Goal: Task Accomplishment & Management: Manage account settings

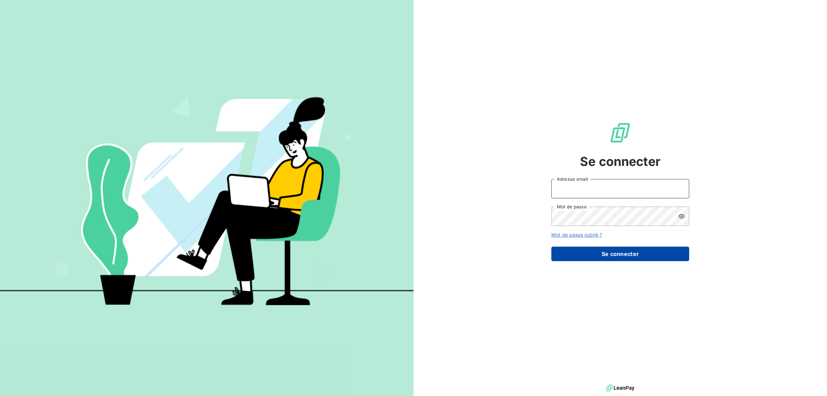
type input "[EMAIL_ADDRESS][DOMAIN_NAME]"
click at [632, 260] on button "Se connecter" at bounding box center [620, 253] width 138 height 14
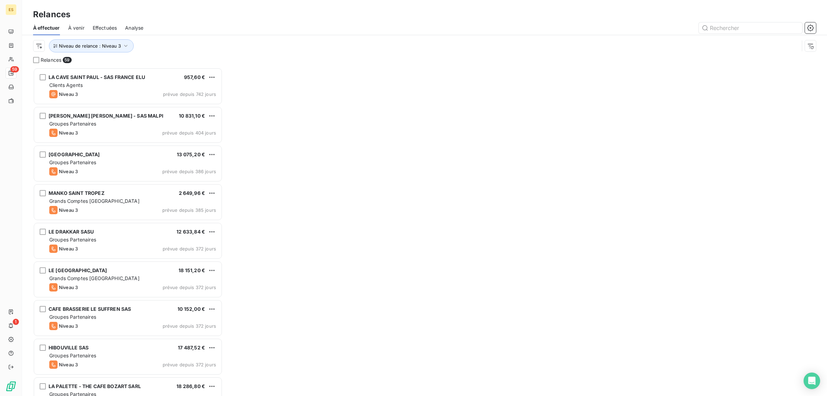
scroll to position [322, 183]
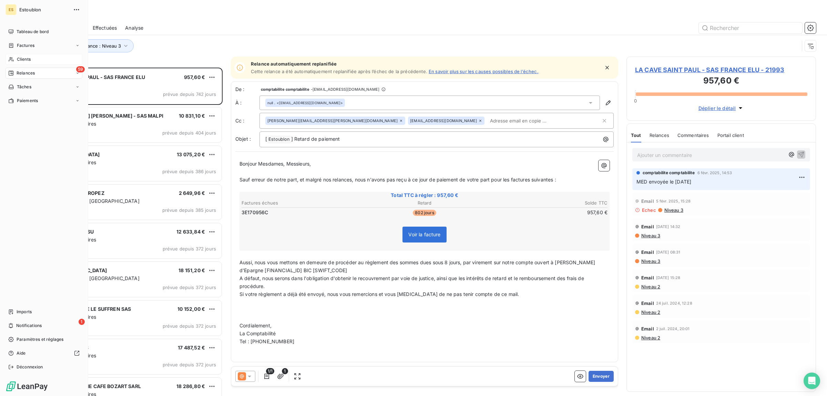
click at [23, 56] on span "Clients" at bounding box center [24, 59] width 14 height 6
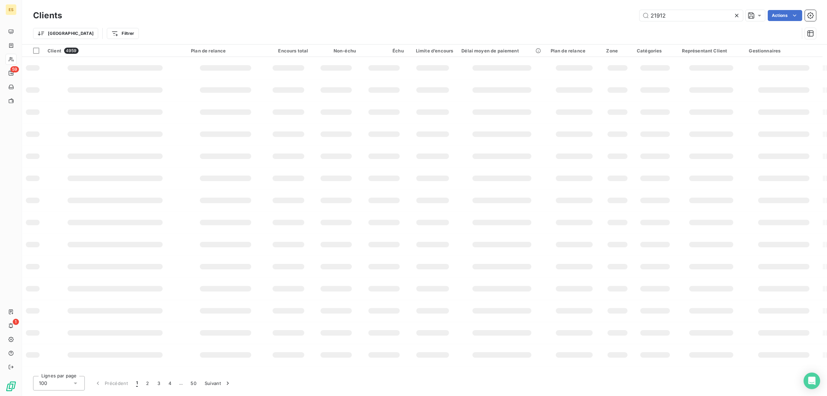
type input "21912"
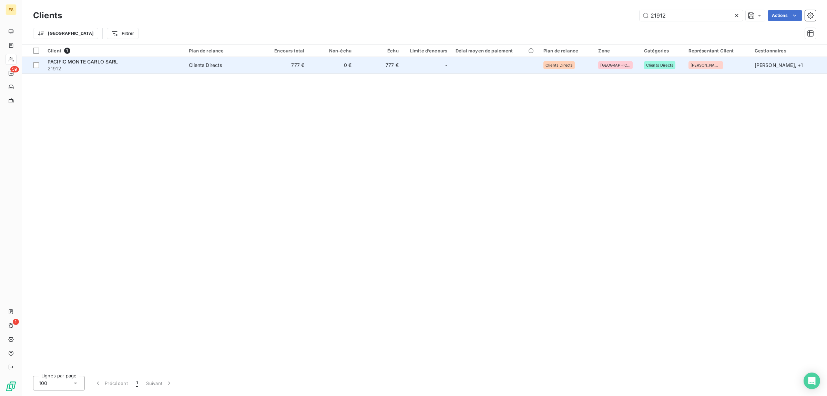
click at [85, 64] on span "PACIFIC MONTE CARLO SARL" at bounding box center [83, 62] width 71 height 6
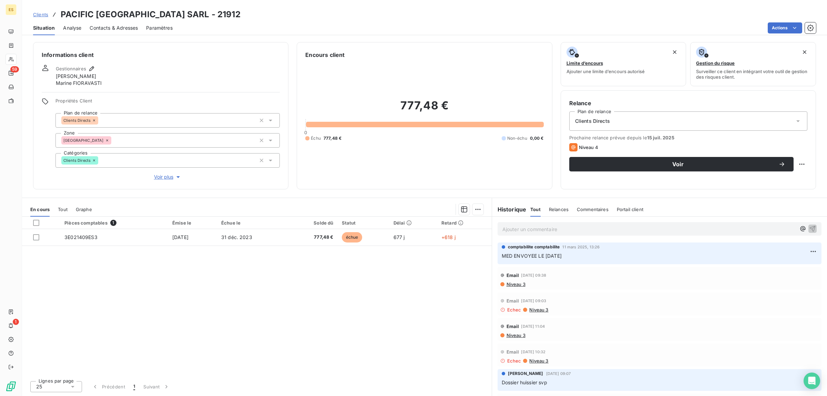
click at [43, 14] on span "Clients" at bounding box center [40, 15] width 15 height 6
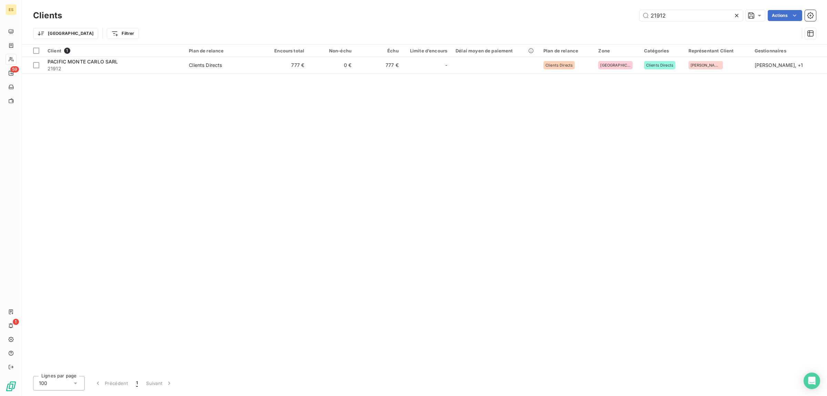
drag, startPoint x: 666, startPoint y: 14, endPoint x: 620, endPoint y: 25, distance: 47.8
click at [620, 25] on div "Clients 21912 Actions Trier Filtrer" at bounding box center [424, 26] width 783 height 36
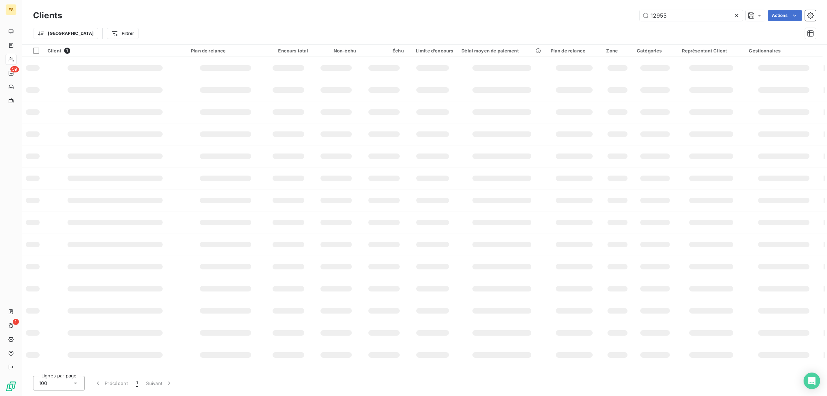
type input "12955"
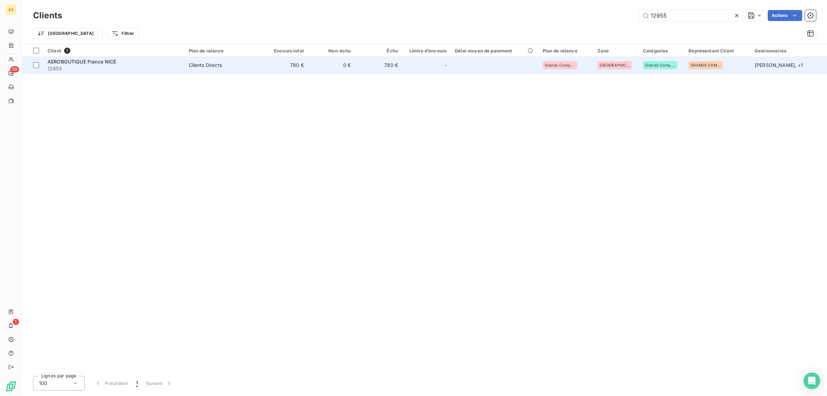
click at [61, 63] on span "AEROBOUTIQUE France NICE" at bounding box center [82, 62] width 69 height 6
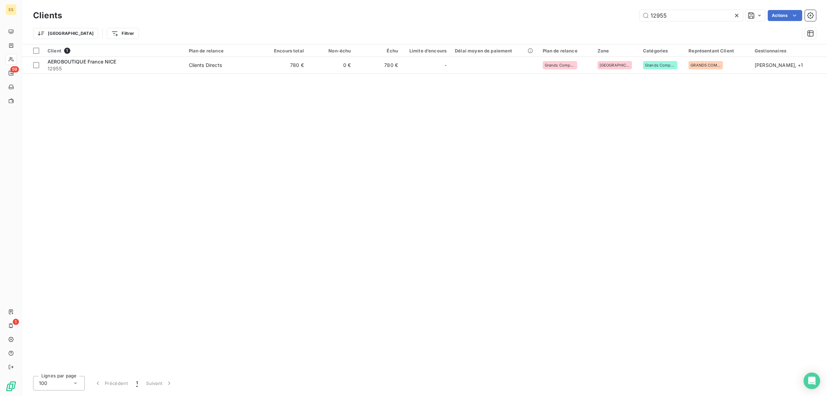
drag, startPoint x: 654, startPoint y: 18, endPoint x: 550, endPoint y: 22, distance: 103.8
click at [554, 22] on div "Clients 12955 Actions" at bounding box center [424, 15] width 783 height 14
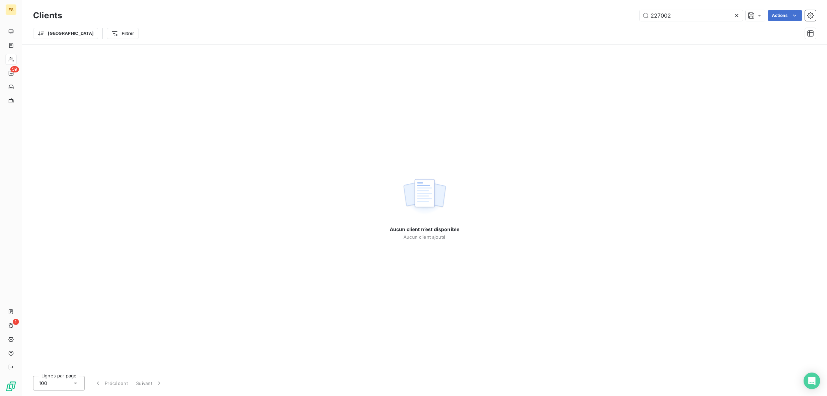
drag, startPoint x: 673, startPoint y: 18, endPoint x: 625, endPoint y: 20, distance: 48.3
click at [625, 20] on div "227002 Actions" at bounding box center [443, 15] width 746 height 11
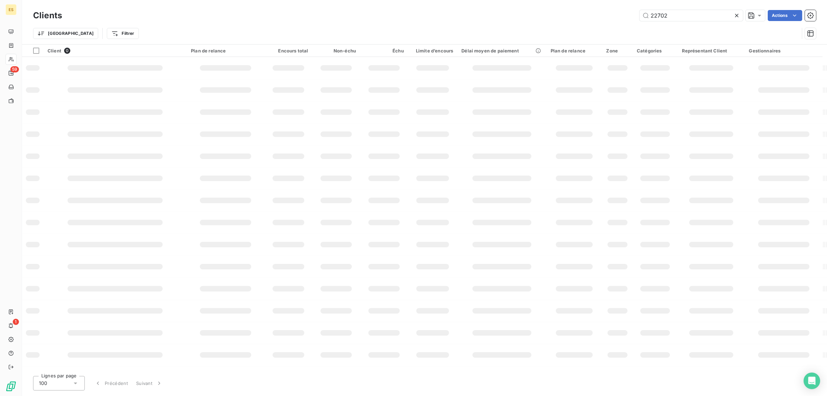
type input "22702"
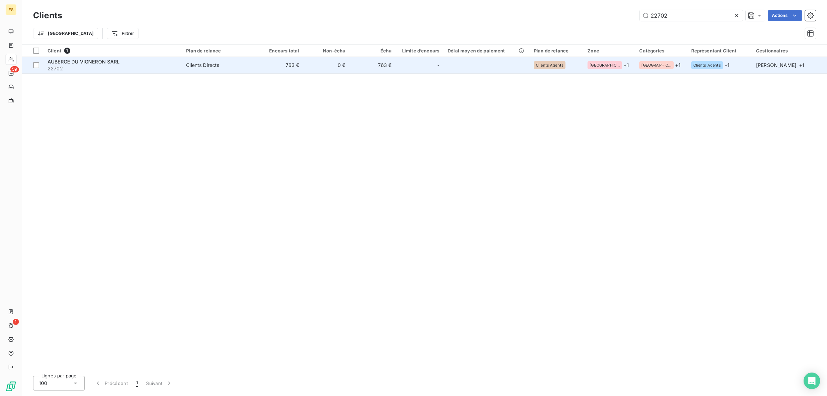
click at [113, 61] on span "AUBERGE DU VIGNERON SARL" at bounding box center [84, 62] width 72 height 6
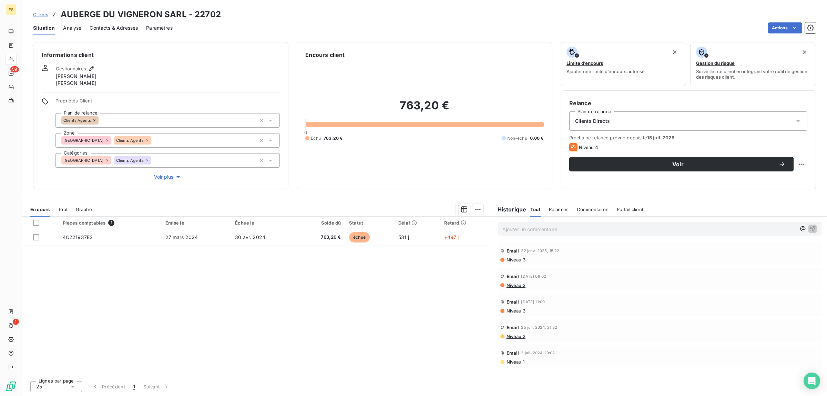
click at [525, 231] on p "Ajouter un commentaire ﻿" at bounding box center [649, 229] width 294 height 9
click at [595, 210] on span "Commentaires" at bounding box center [593, 209] width 32 height 6
click at [516, 228] on p "Ajouter un commentaire ﻿" at bounding box center [649, 229] width 294 height 9
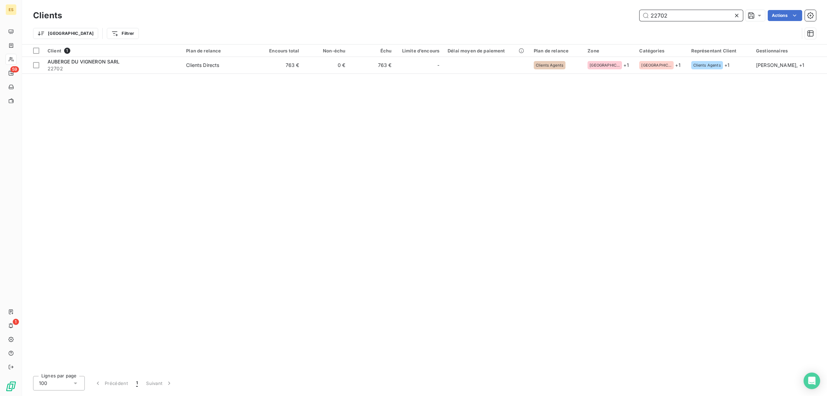
drag, startPoint x: 686, startPoint y: 13, endPoint x: 556, endPoint y: 35, distance: 132.1
click at [556, 35] on div "Clients 22702 Actions Trier Filtrer" at bounding box center [424, 26] width 783 height 36
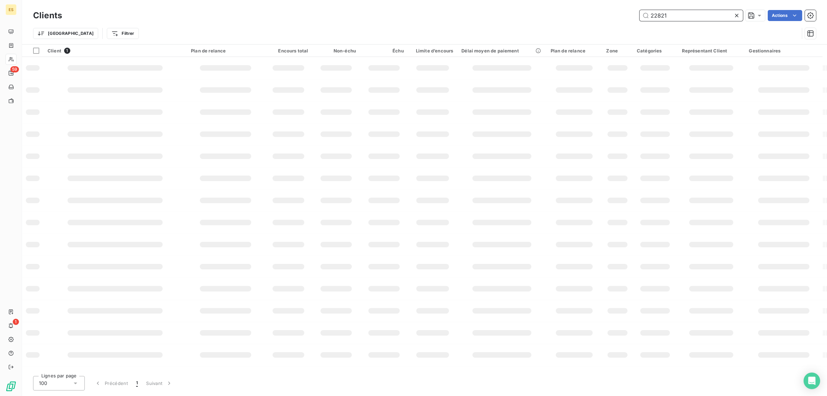
type input "22821"
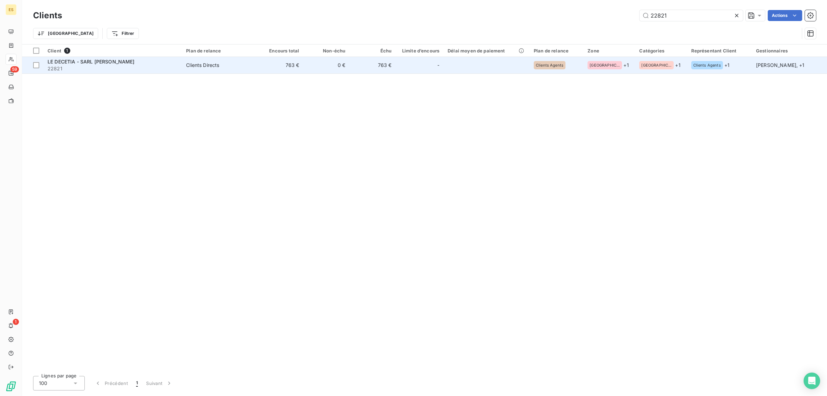
click at [98, 70] on span "22821" at bounding box center [113, 68] width 130 height 7
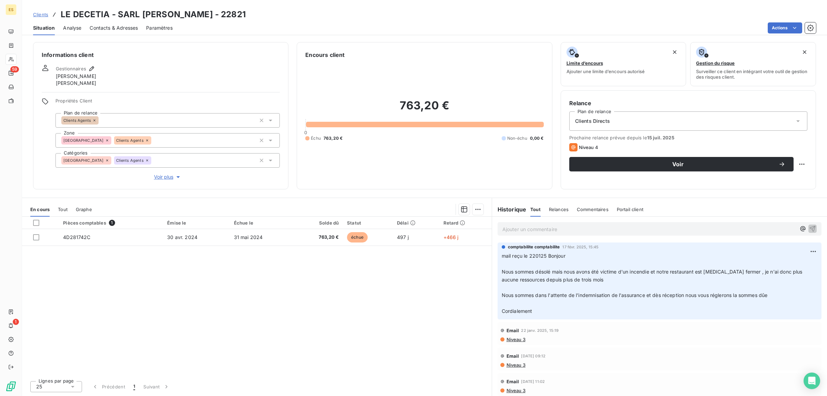
click at [554, 227] on p "Ajouter un commentaire ﻿" at bounding box center [649, 229] width 294 height 9
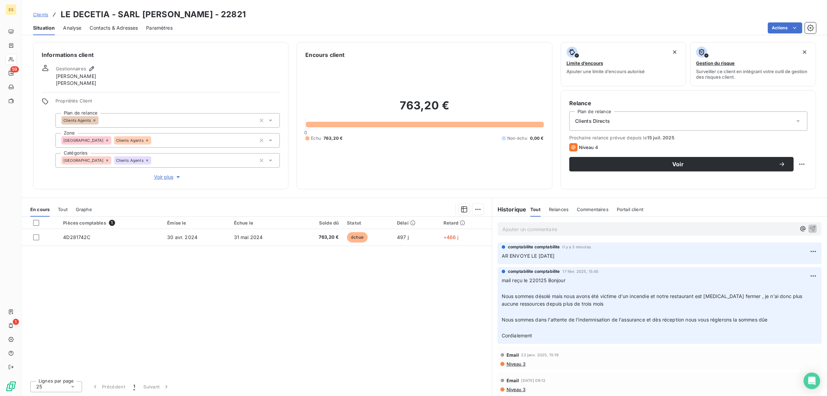
click at [37, 14] on span "Clients" at bounding box center [40, 15] width 15 height 6
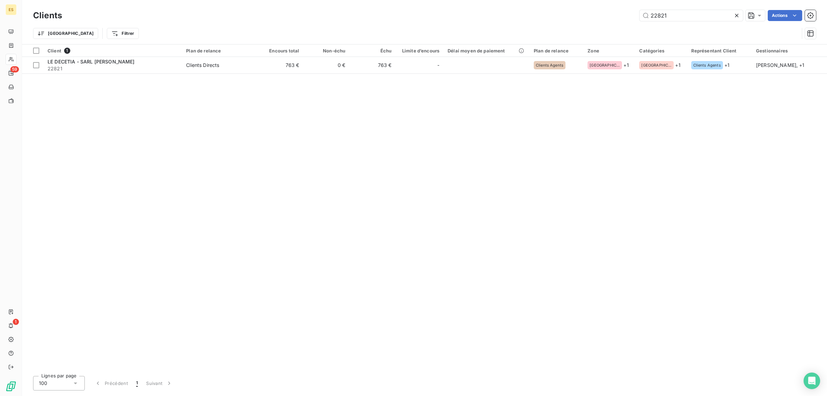
drag, startPoint x: 675, startPoint y: 14, endPoint x: 543, endPoint y: 18, distance: 132.4
click at [544, 18] on div "22821 Actions" at bounding box center [443, 15] width 746 height 11
type input "1"
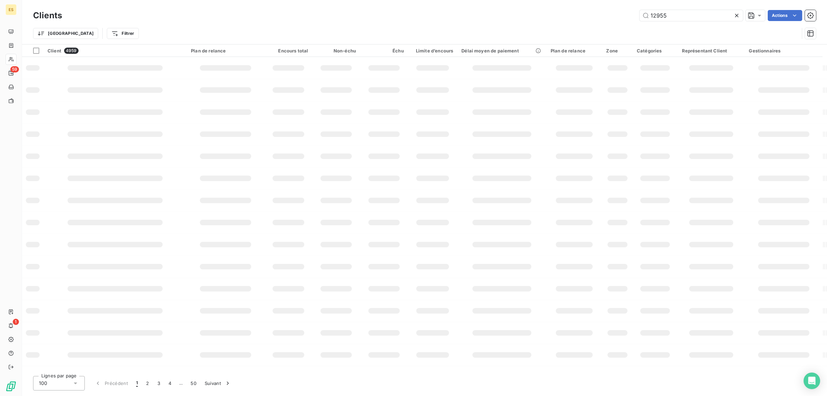
type input "12955"
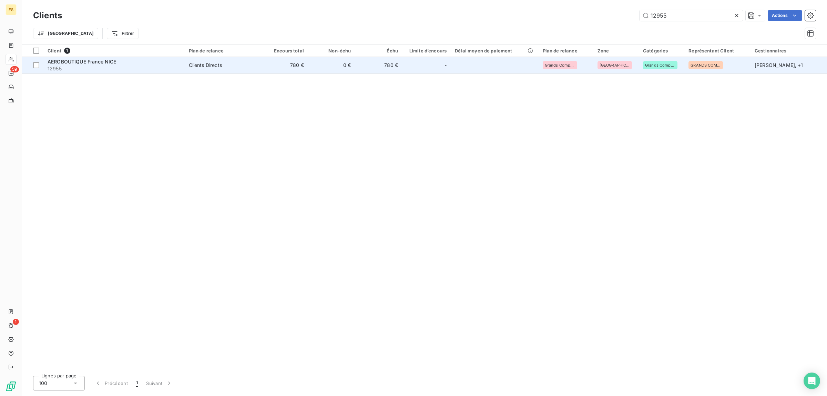
click at [71, 66] on span "12955" at bounding box center [114, 68] width 133 height 7
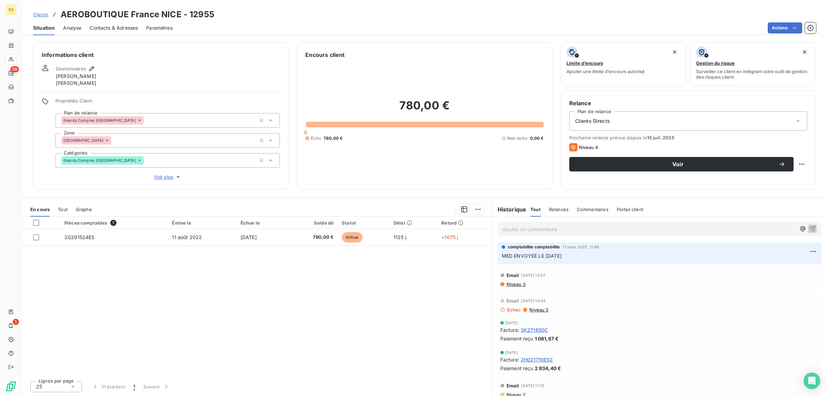
click at [524, 226] on p "Ajouter un commentaire ﻿" at bounding box center [649, 229] width 294 height 9
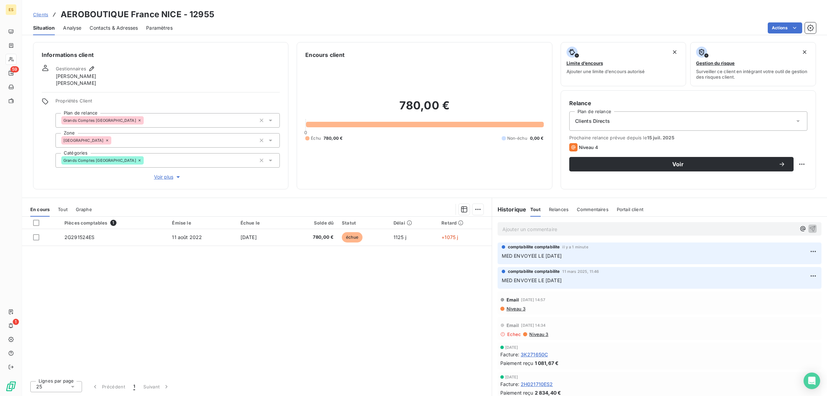
click at [41, 13] on span "Clients" at bounding box center [40, 15] width 15 height 6
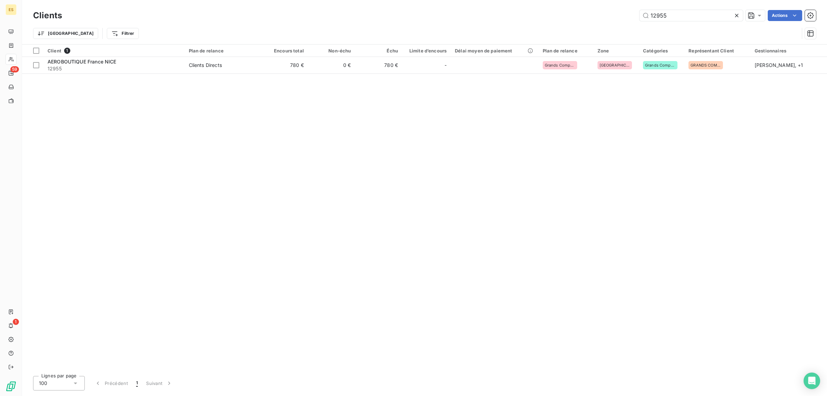
drag, startPoint x: 644, startPoint y: 18, endPoint x: 585, endPoint y: 29, distance: 59.5
click at [586, 28] on div "Clients 12955 Actions Trier Filtrer" at bounding box center [424, 26] width 783 height 36
type input "21912"
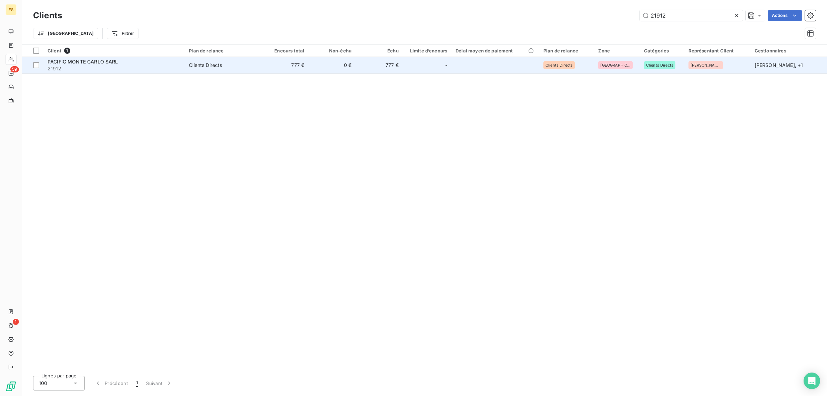
click at [99, 60] on span "PACIFIC MONTE CARLO SARL" at bounding box center [83, 62] width 71 height 6
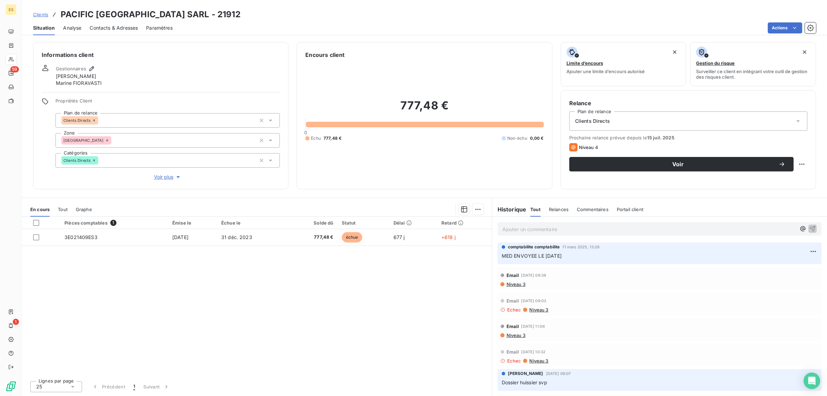
click at [552, 235] on div "Ajouter un commentaire ﻿" at bounding box center [660, 228] width 324 height 13
click at [561, 226] on p "Ajouter un commentaire ﻿" at bounding box center [649, 229] width 294 height 9
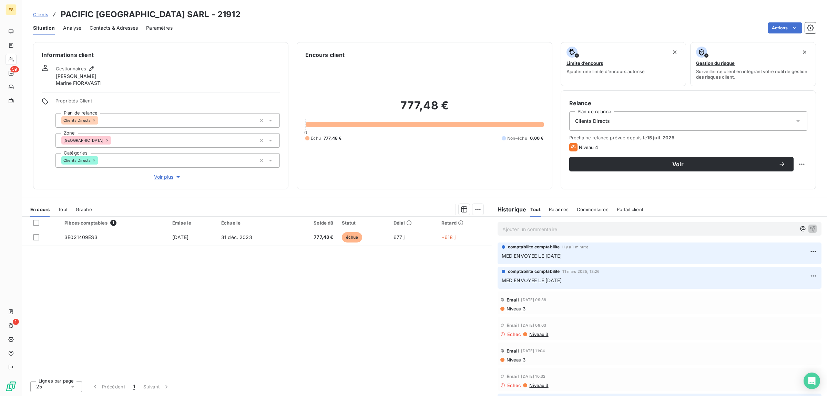
click at [42, 14] on span "Clients" at bounding box center [40, 15] width 15 height 6
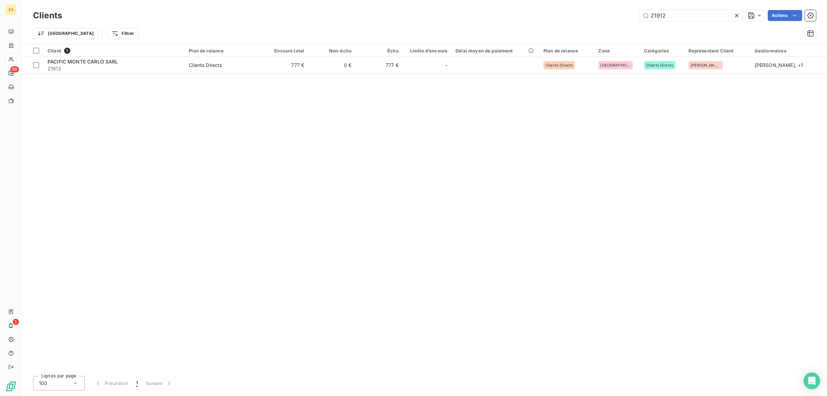
drag, startPoint x: 662, startPoint y: 13, endPoint x: 581, endPoint y: 14, distance: 81.0
click at [586, 12] on div "21912 Actions" at bounding box center [443, 15] width 746 height 11
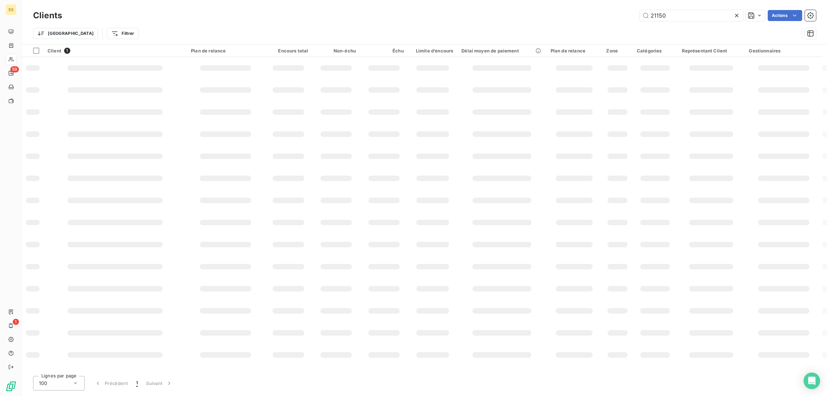
type input "21150"
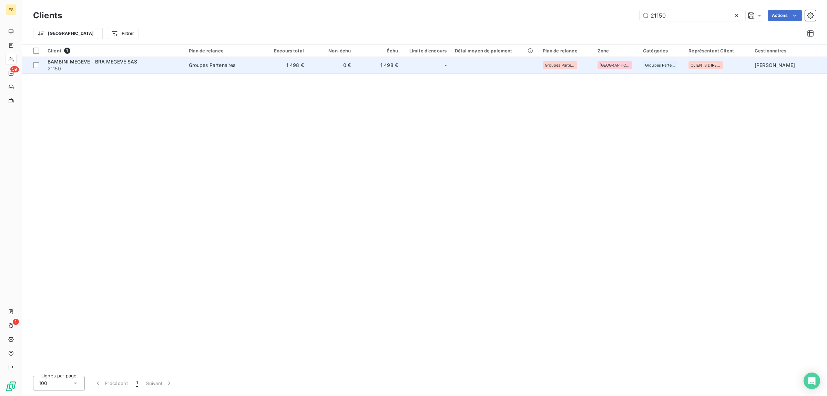
click at [72, 62] on span "BAMBINI MEGEVE - BRA MEGEVE SAS" at bounding box center [93, 62] width 90 height 6
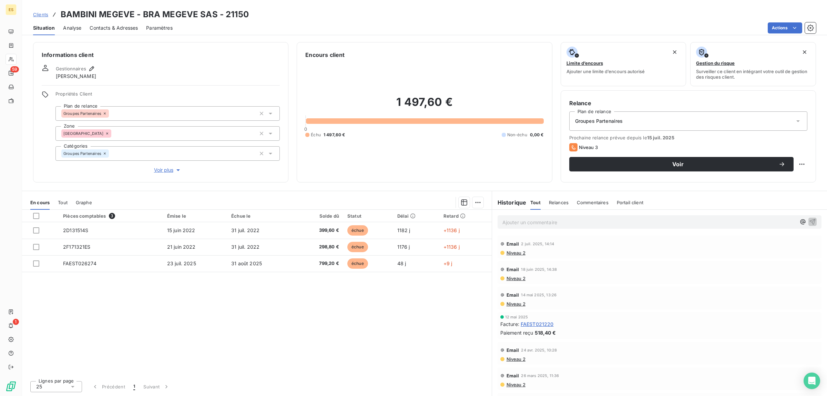
click at [533, 223] on p "Ajouter un commentaire ﻿" at bounding box center [649, 222] width 294 height 9
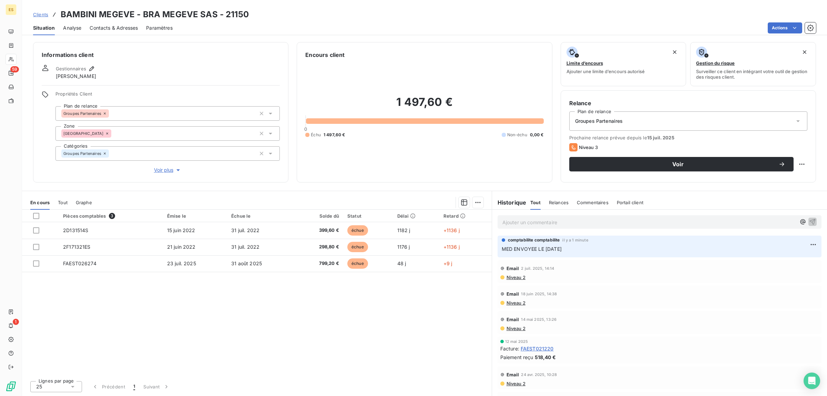
click at [37, 14] on span "Clients" at bounding box center [40, 15] width 15 height 6
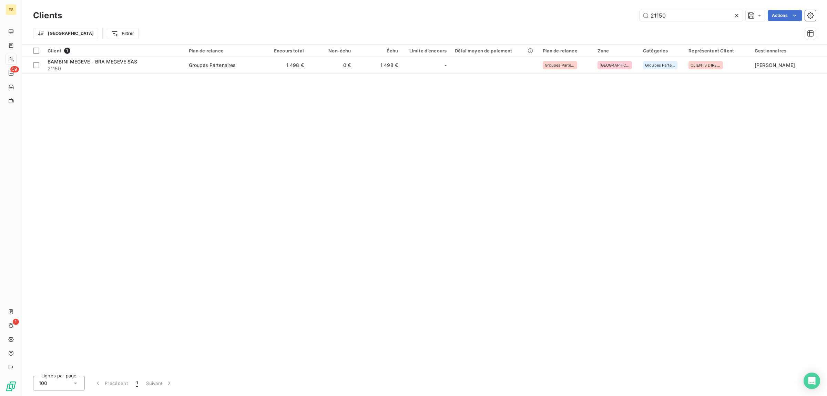
drag, startPoint x: 670, startPoint y: 16, endPoint x: 604, endPoint y: 21, distance: 66.7
click at [604, 21] on div "21150 Actions" at bounding box center [443, 15] width 746 height 11
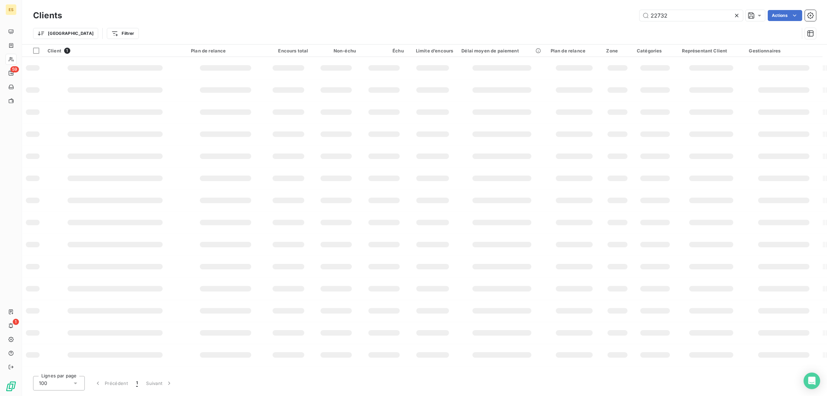
type input "22732"
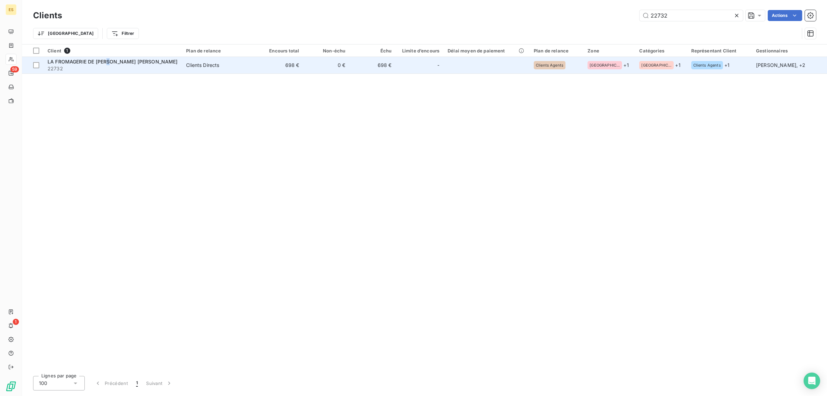
click at [111, 63] on span "LA FROMAGERIE DE [PERSON_NAME] [PERSON_NAME]" at bounding box center [113, 62] width 130 height 6
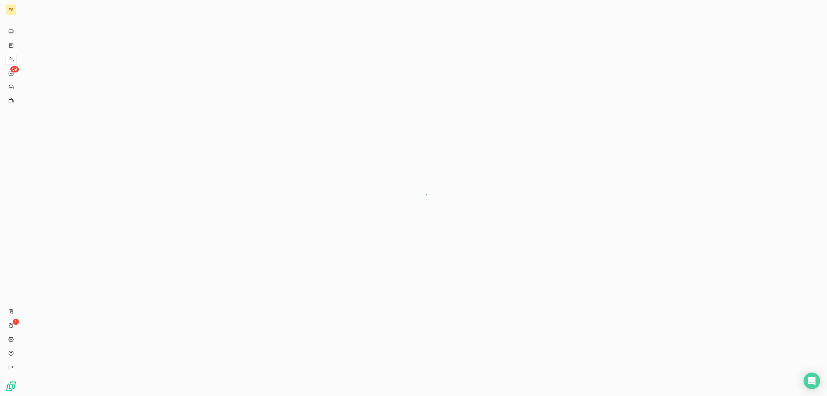
click at [111, 63] on div at bounding box center [424, 198] width 805 height 396
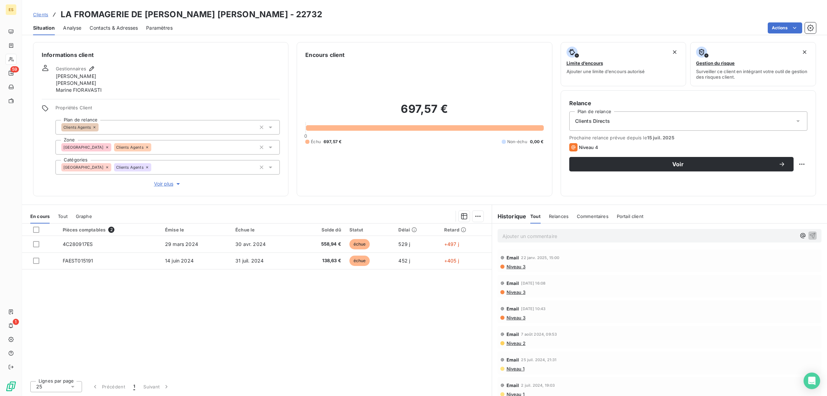
click at [530, 239] on p "Ajouter un commentaire ﻿" at bounding box center [649, 236] width 294 height 9
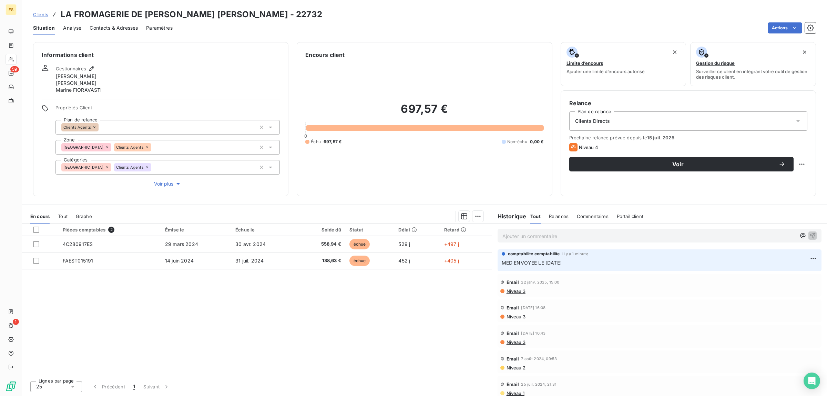
click at [37, 16] on span "Clients" at bounding box center [40, 15] width 15 height 6
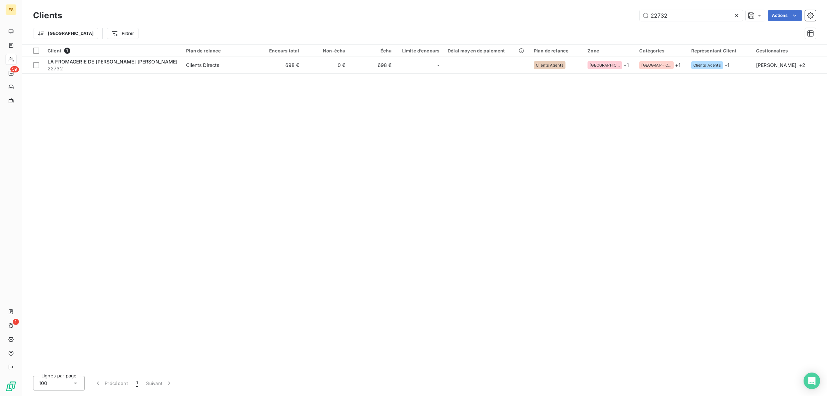
drag, startPoint x: 677, startPoint y: 16, endPoint x: 557, endPoint y: 21, distance: 120.7
click at [569, 18] on div "22732 Actions" at bounding box center [443, 15] width 746 height 11
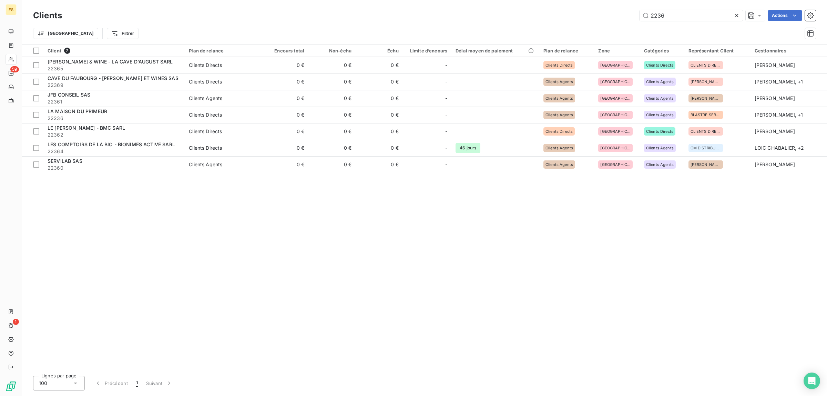
drag, startPoint x: 664, startPoint y: 15, endPoint x: 496, endPoint y: 29, distance: 169.5
click at [516, 30] on div "Clients 2236 Actions Trier Filtrer" at bounding box center [424, 26] width 783 height 36
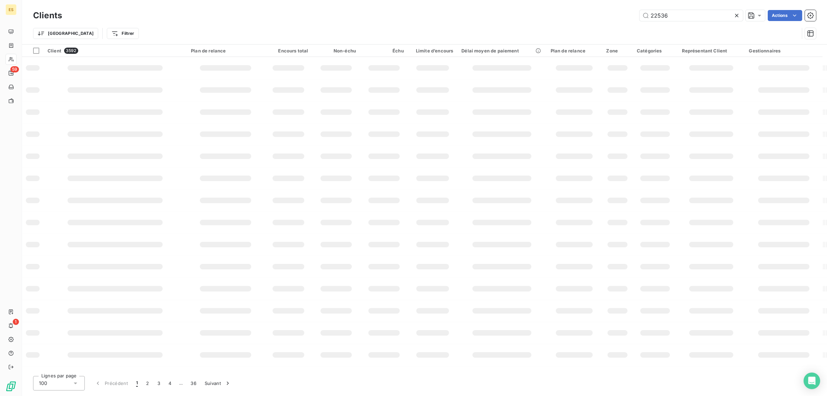
type input "22536"
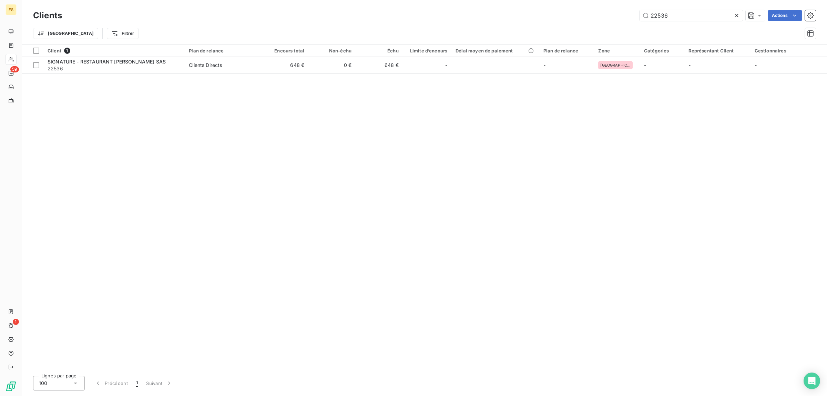
click at [114, 76] on div "Client 1 Plan de relance Encours total Non-échu Échu Limite d’encours Délai moy…" at bounding box center [424, 207] width 805 height 326
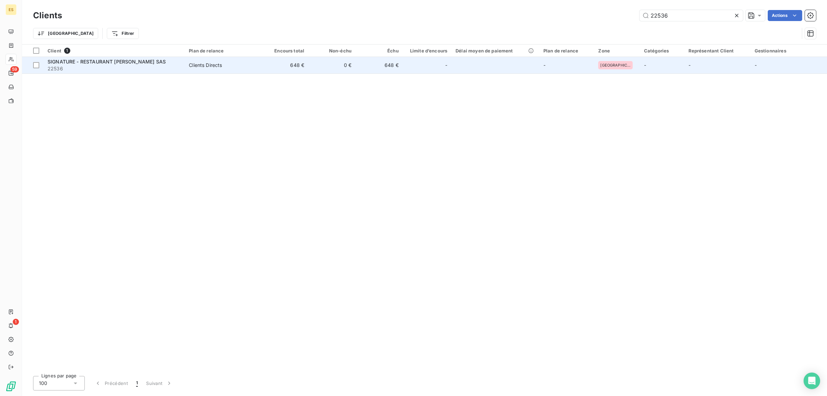
click at [112, 66] on span "22536" at bounding box center [114, 68] width 133 height 7
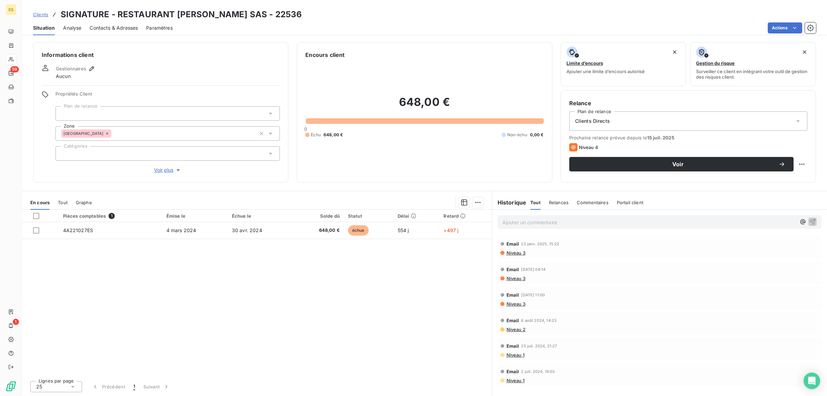
drag, startPoint x: 543, startPoint y: 225, endPoint x: 541, endPoint y: 215, distance: 9.6
click at [545, 223] on p "Ajouter un commentaire ﻿" at bounding box center [649, 222] width 294 height 9
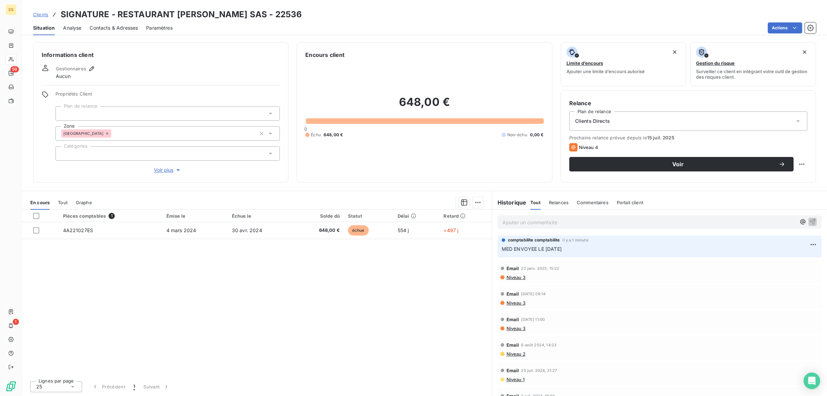
click at [35, 16] on span "Clients" at bounding box center [40, 15] width 15 height 6
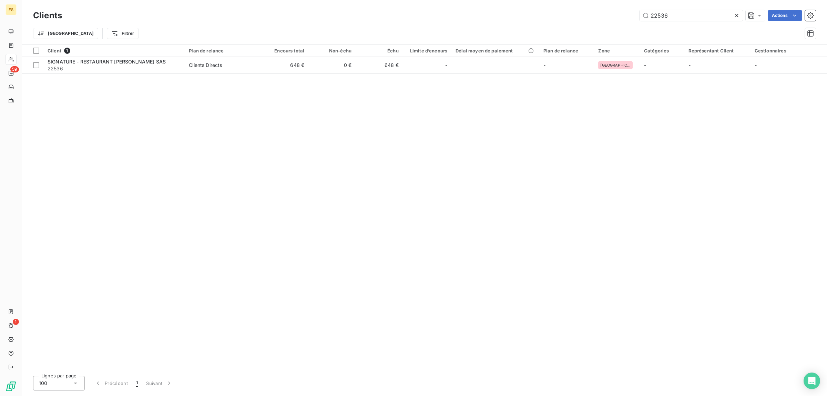
drag, startPoint x: 669, startPoint y: 16, endPoint x: 596, endPoint y: 18, distance: 72.7
click at [596, 18] on div "22536 Actions" at bounding box center [443, 15] width 746 height 11
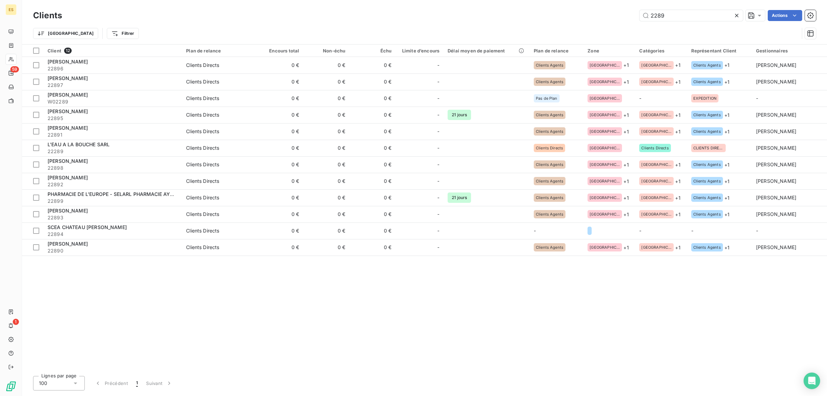
drag, startPoint x: 667, startPoint y: 15, endPoint x: 600, endPoint y: 11, distance: 67.3
click at [600, 11] on div "2289 Actions" at bounding box center [443, 15] width 746 height 11
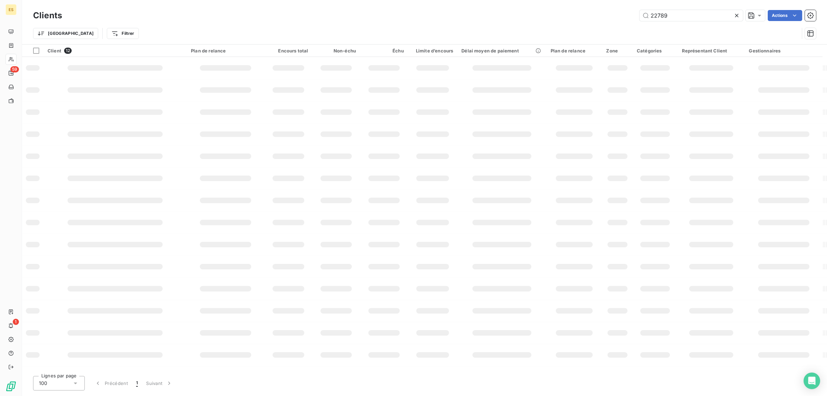
type input "22789"
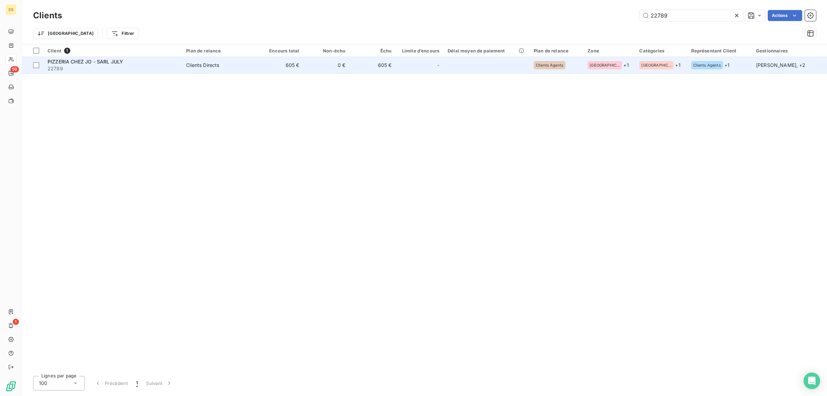
click at [71, 62] on span "PIZZERIA CHEZ JO - SARL JULY" at bounding box center [85, 62] width 75 height 6
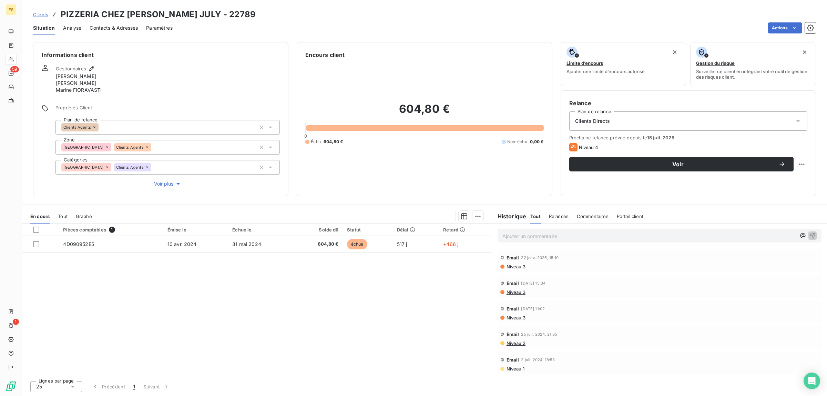
click at [580, 240] on p "Ajouter un commentaire ﻿" at bounding box center [649, 236] width 294 height 9
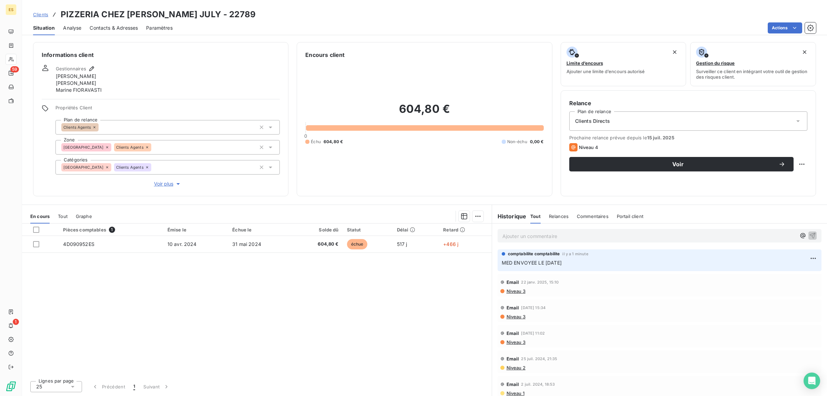
click at [38, 14] on span "Clients" at bounding box center [40, 15] width 15 height 6
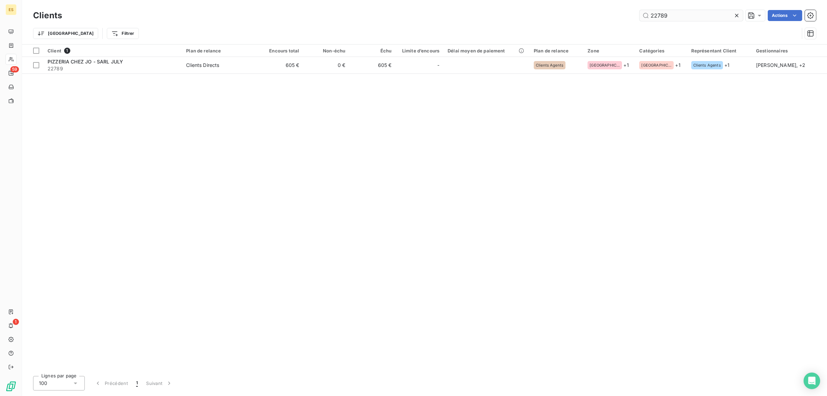
click at [695, 16] on input "22789" at bounding box center [691, 15] width 103 height 11
drag, startPoint x: 678, startPoint y: 11, endPoint x: 602, endPoint y: 20, distance: 77.0
click at [602, 20] on div "22789 Actions" at bounding box center [443, 15] width 746 height 11
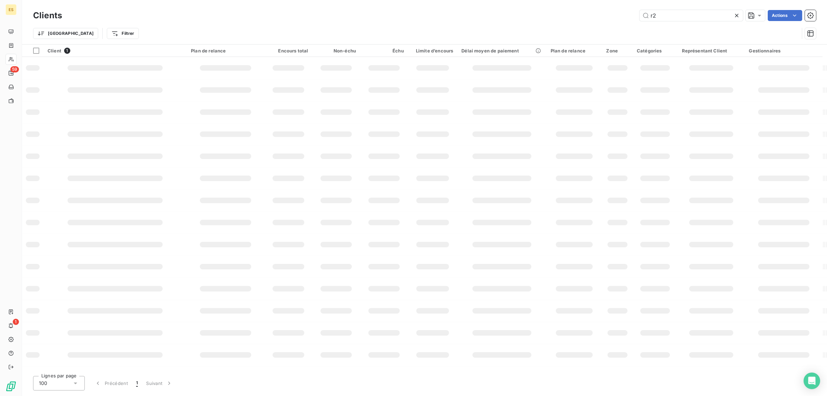
type input "r2"
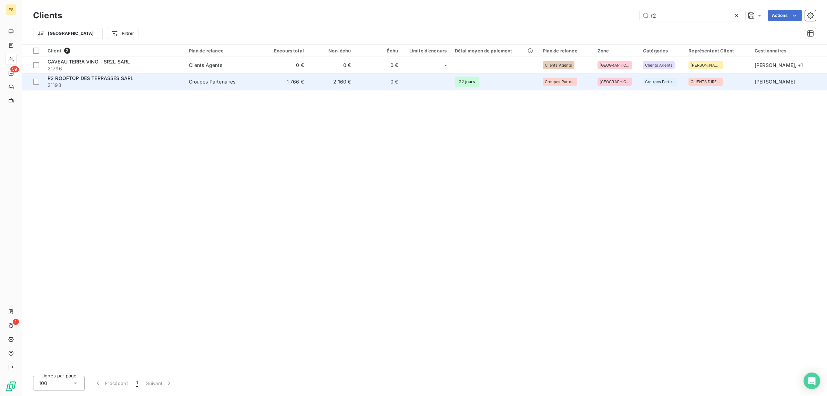
click at [117, 81] on span "R2 ROOFTOP DES TERRASSES SARL" at bounding box center [91, 78] width 86 height 6
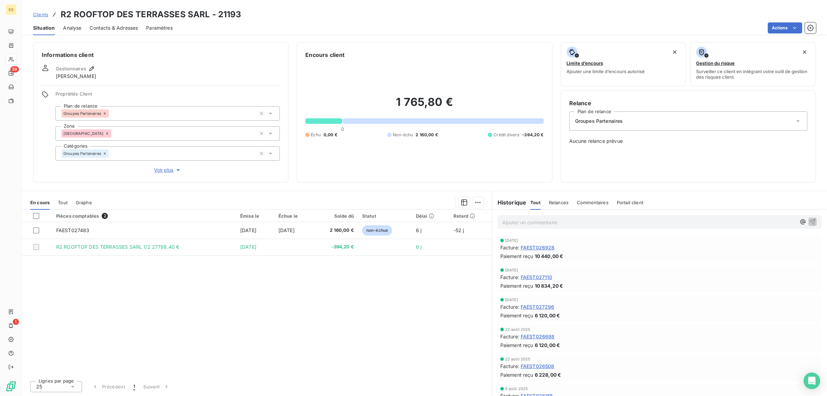
click at [545, 224] on p "Ajouter un commentaire ﻿" at bounding box center [649, 222] width 294 height 9
drag, startPoint x: 618, startPoint y: 221, endPoint x: 624, endPoint y: 222, distance: 6.0
click at [624, 222] on span "souplesse sur les relances voir mail bénédicte du [DATE]" at bounding box center [567, 221] width 130 height 6
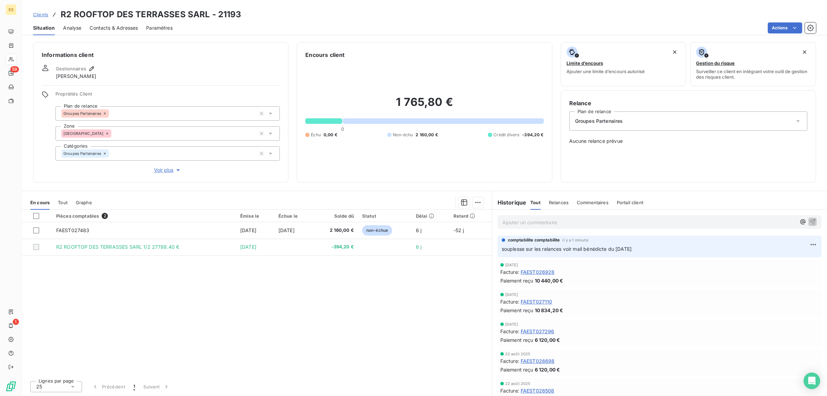
click at [39, 16] on span "Clients" at bounding box center [40, 15] width 15 height 6
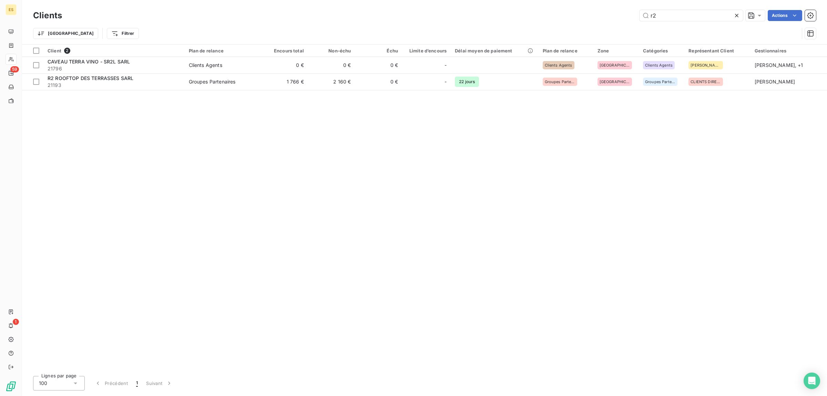
drag, startPoint x: 667, startPoint y: 15, endPoint x: 576, endPoint y: 17, distance: 91.7
click at [583, 26] on div "Clients r2 Actions Trier Filtrer" at bounding box center [424, 26] width 783 height 36
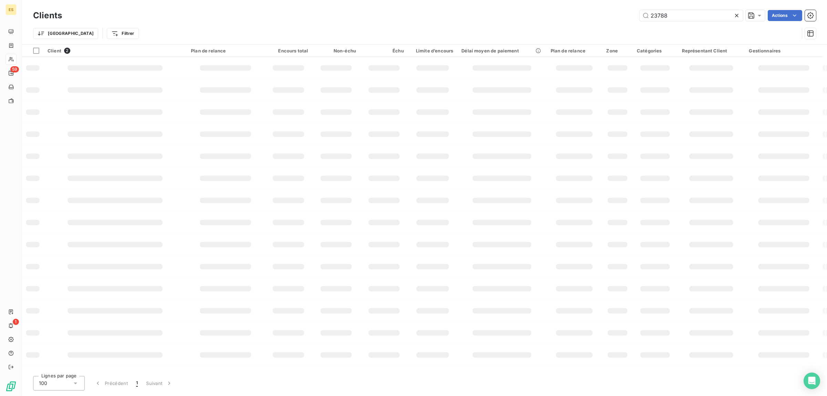
type input "23788"
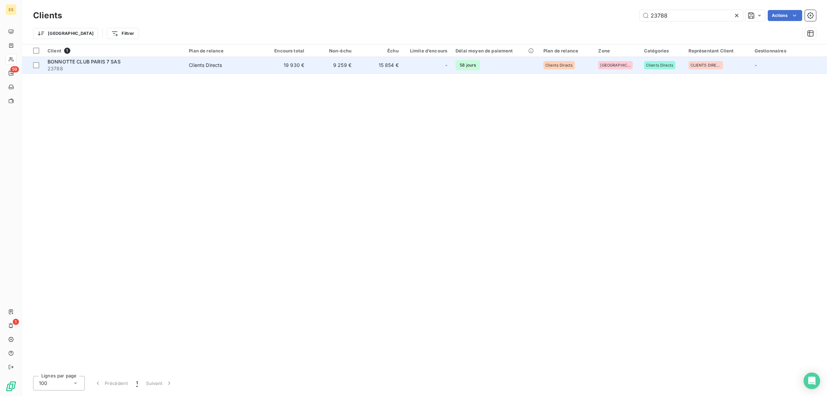
click at [131, 68] on span "23788" at bounding box center [114, 68] width 133 height 7
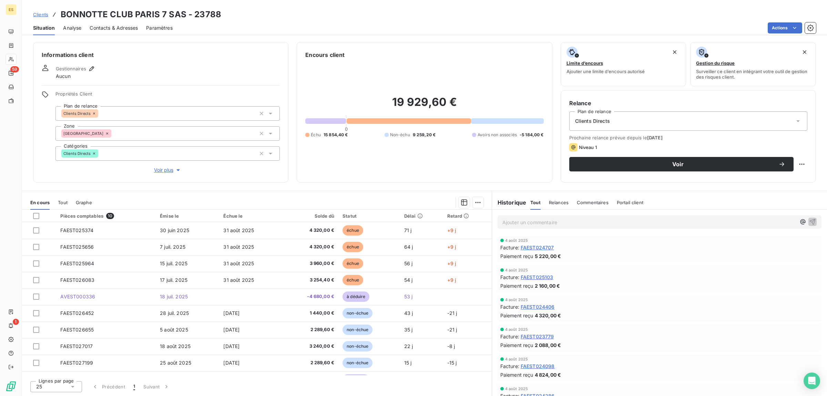
click at [45, 11] on link "Clients" at bounding box center [40, 14] width 15 height 7
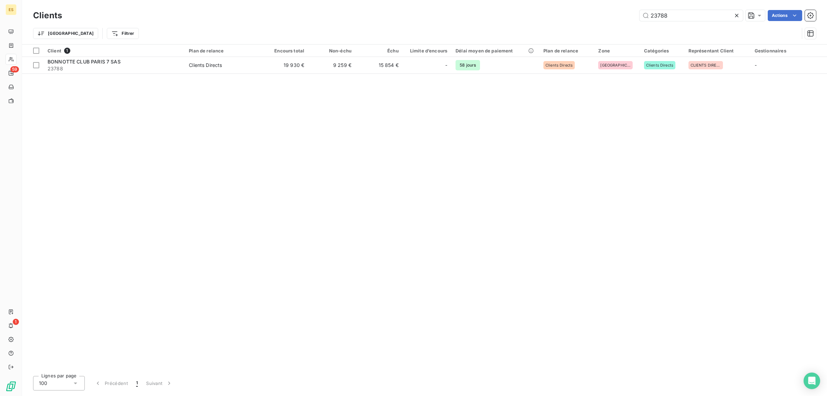
drag, startPoint x: 677, startPoint y: 11, endPoint x: 592, endPoint y: 23, distance: 86.2
click at [592, 23] on div "Clients 23788 Actions Trier Filtrer" at bounding box center [424, 26] width 783 height 36
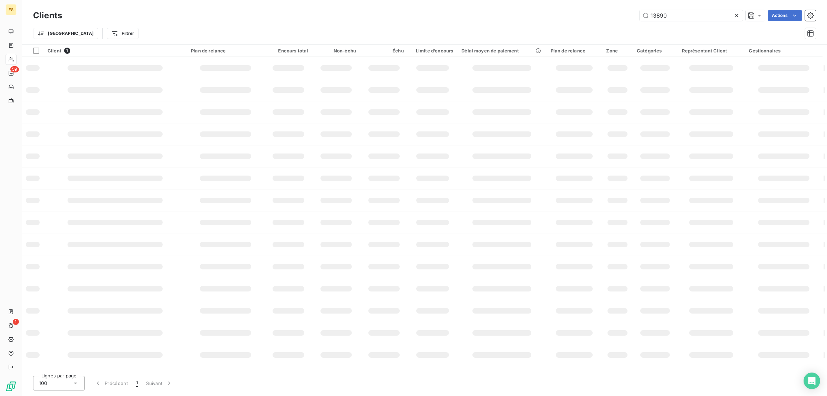
type input "13890"
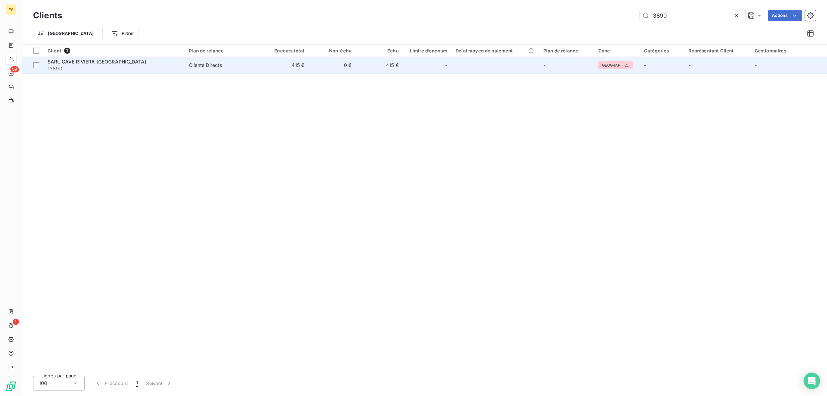
click at [92, 60] on span "SARL CAVE RIVIERA [GEOGRAPHIC_DATA]" at bounding box center [97, 62] width 99 height 6
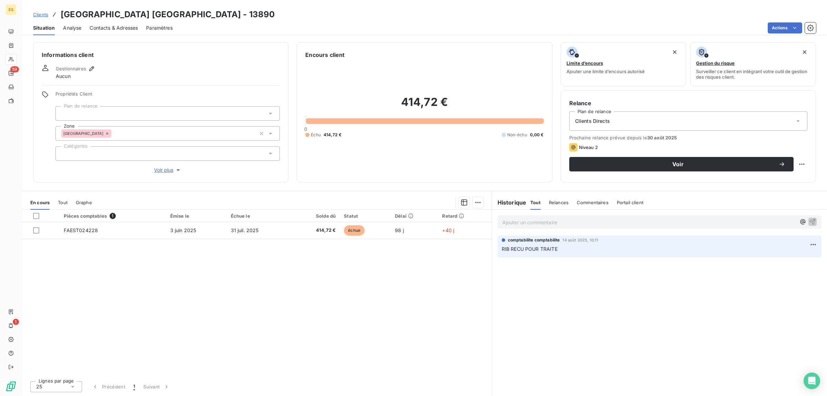
click at [40, 15] on span "Clients" at bounding box center [40, 15] width 15 height 6
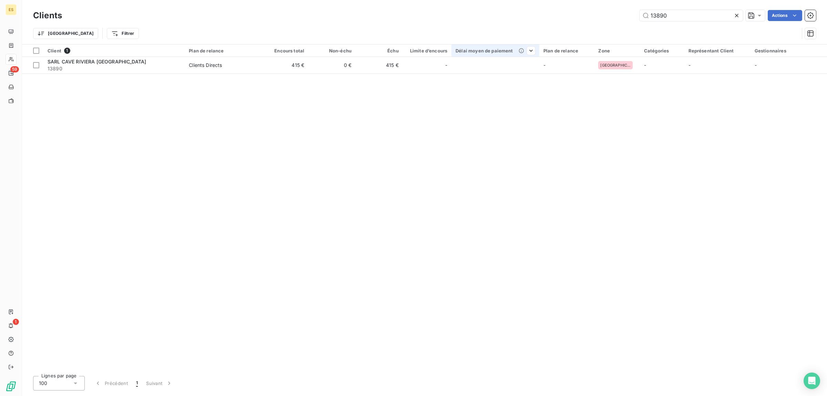
drag, startPoint x: 679, startPoint y: 16, endPoint x: 492, endPoint y: 54, distance: 191.3
click at [494, 54] on div "Clients 13890 Actions Trier Filtrer Client 1 Plan de relance Encours total Non-…" at bounding box center [424, 198] width 805 height 396
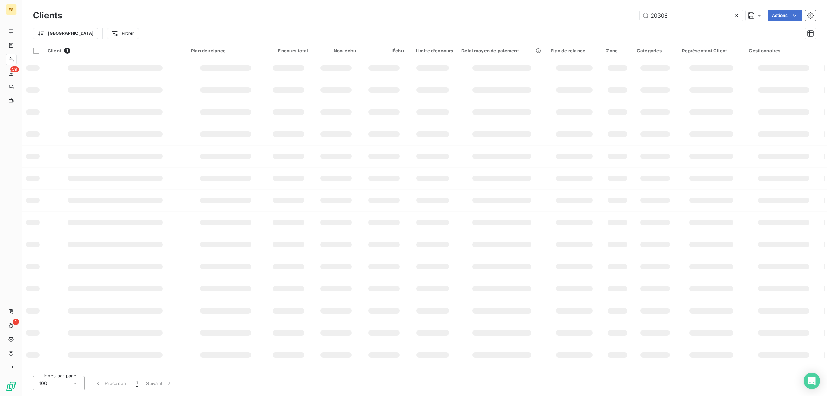
type input "20306"
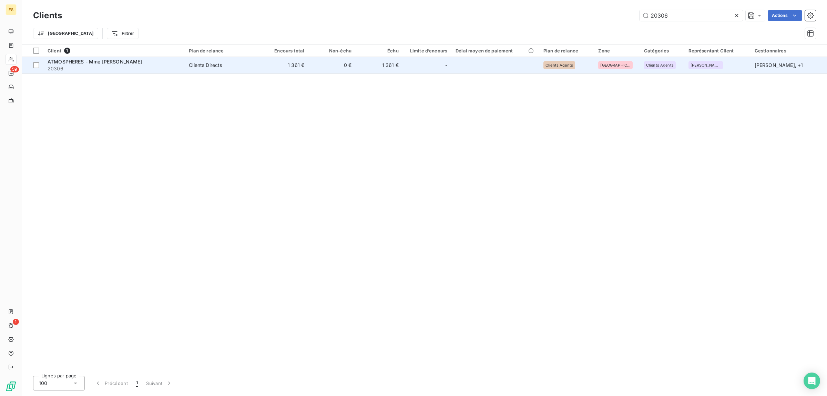
click at [152, 63] on div "ATMOSPHERES - Mme [PERSON_NAME]" at bounding box center [114, 61] width 133 height 7
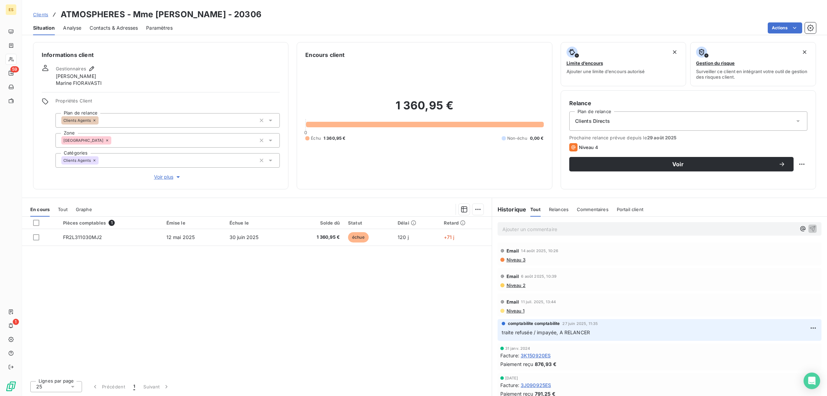
click at [153, 27] on span "Paramètres" at bounding box center [159, 27] width 27 height 7
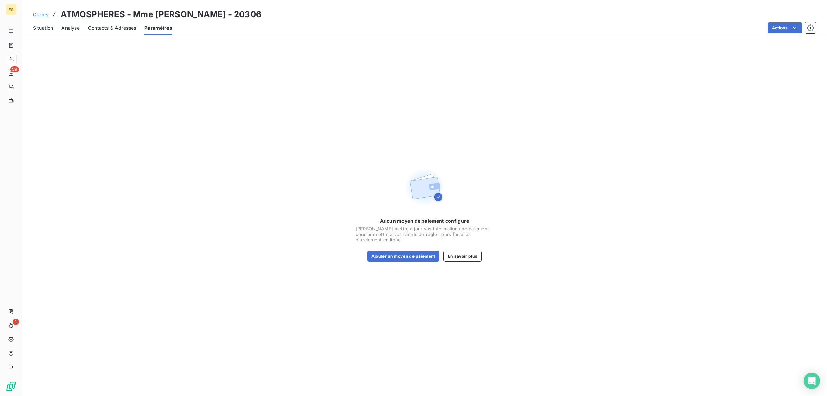
click at [129, 25] on span "Contacts & Adresses" at bounding box center [112, 27] width 48 height 7
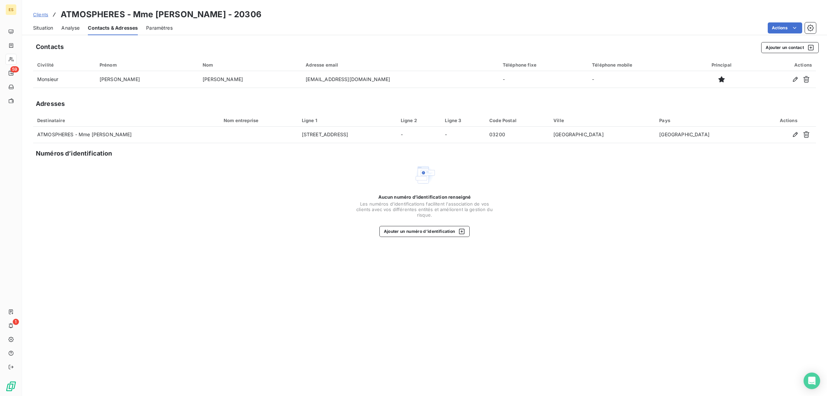
click at [40, 13] on span "Clients" at bounding box center [40, 15] width 15 height 6
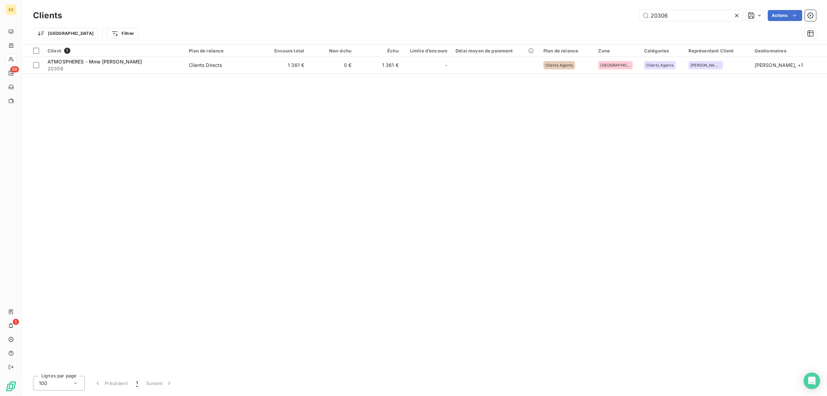
drag, startPoint x: 673, startPoint y: 17, endPoint x: 584, endPoint y: 12, distance: 88.7
click at [598, 21] on div "Clients 20306 Actions" at bounding box center [424, 15] width 783 height 14
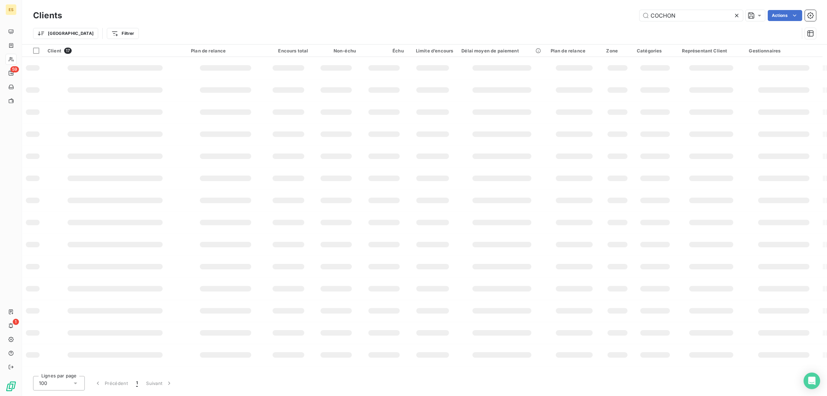
type input "COCHON"
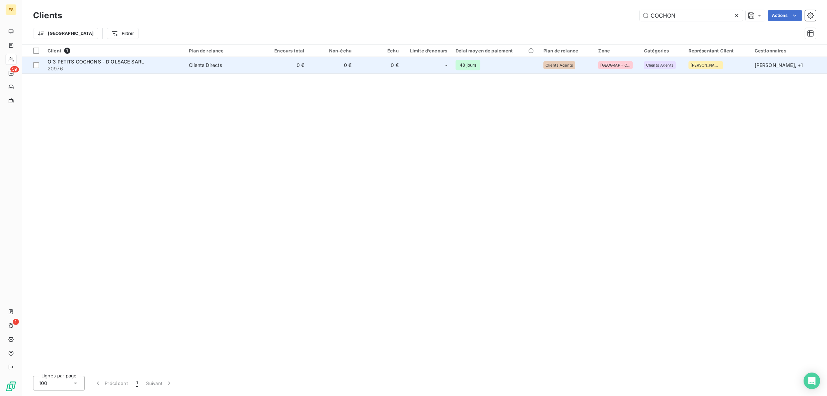
click at [83, 62] on span "O'3 PETITS COCHONS - D'OLSACE SARL" at bounding box center [96, 62] width 96 height 6
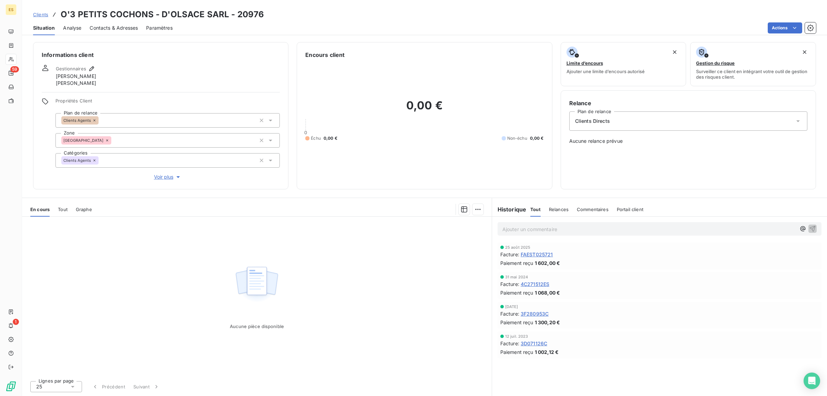
click at [535, 226] on p "Ajouter un commentaire ﻿" at bounding box center [649, 229] width 294 height 9
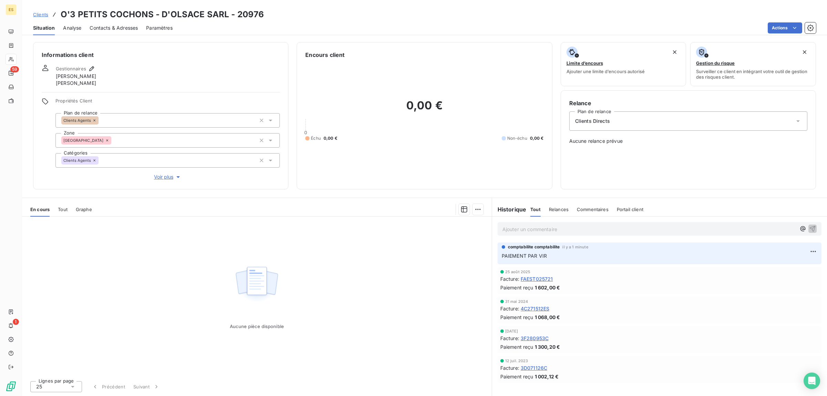
click at [39, 15] on span "Clients" at bounding box center [40, 15] width 15 height 6
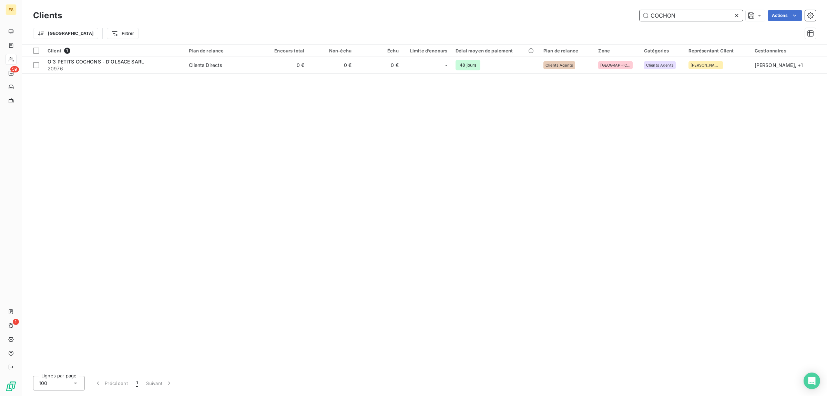
drag, startPoint x: 679, startPoint y: 19, endPoint x: 600, endPoint y: 23, distance: 79.3
click at [600, 23] on div "Clients COCHON Actions Trier Filtrer" at bounding box center [424, 26] width 783 height 36
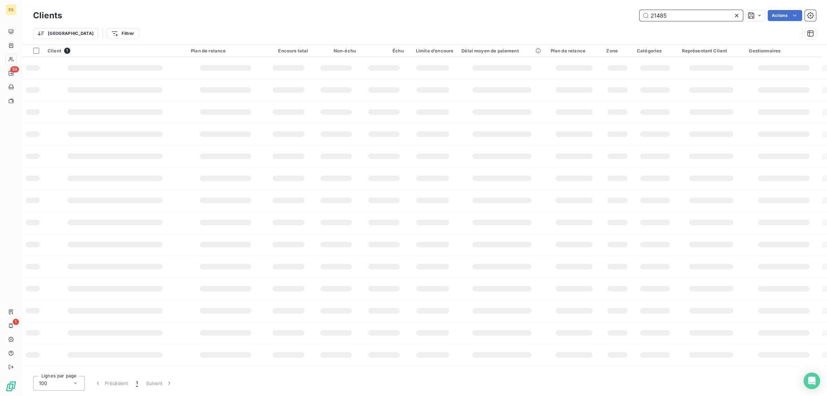
type input "21485"
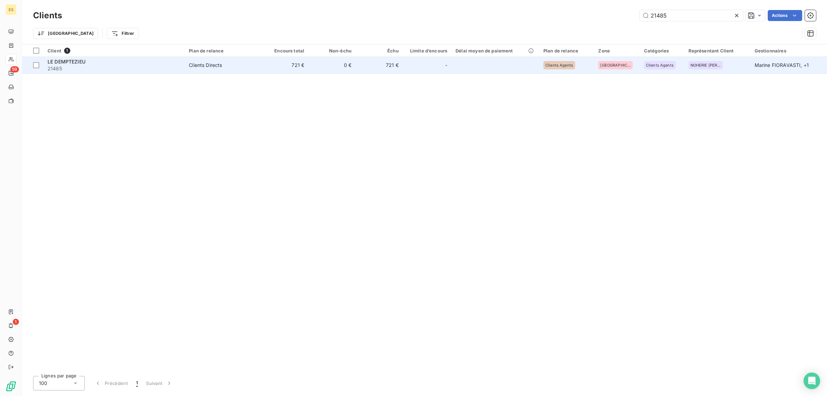
click at [235, 73] on td "Clients Directs" at bounding box center [223, 65] width 76 height 17
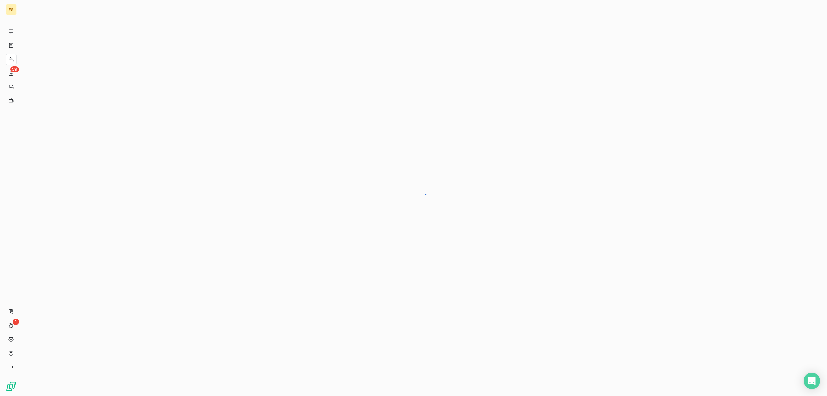
click at [235, 73] on div at bounding box center [424, 198] width 805 height 396
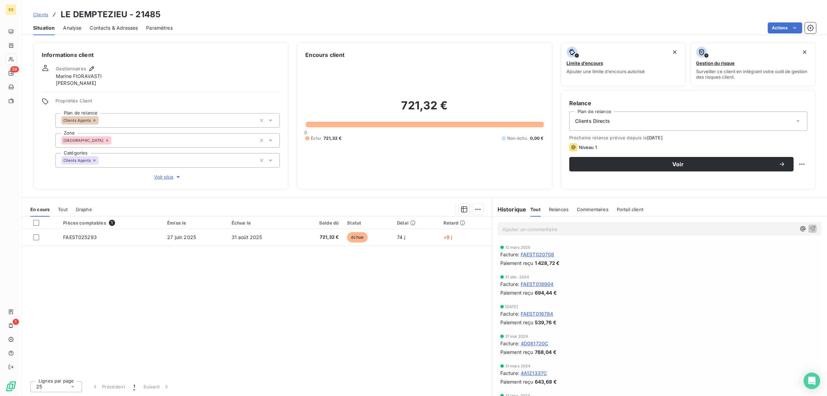
click at [571, 225] on p "Ajouter un commentaire ﻿" at bounding box center [649, 229] width 294 height 9
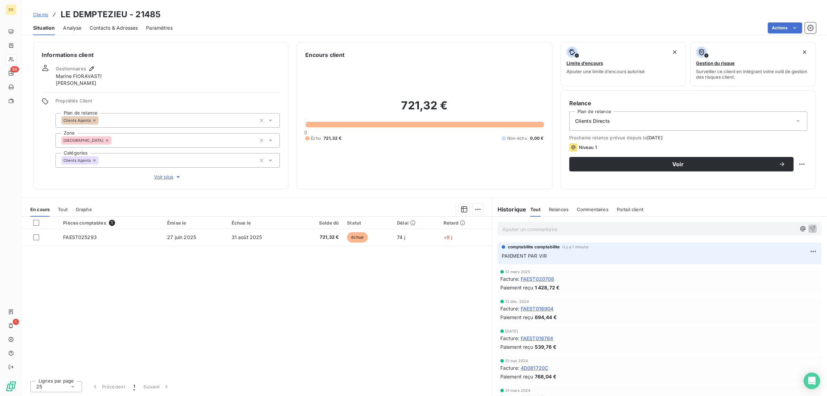
click at [44, 14] on span "Clients" at bounding box center [40, 15] width 15 height 6
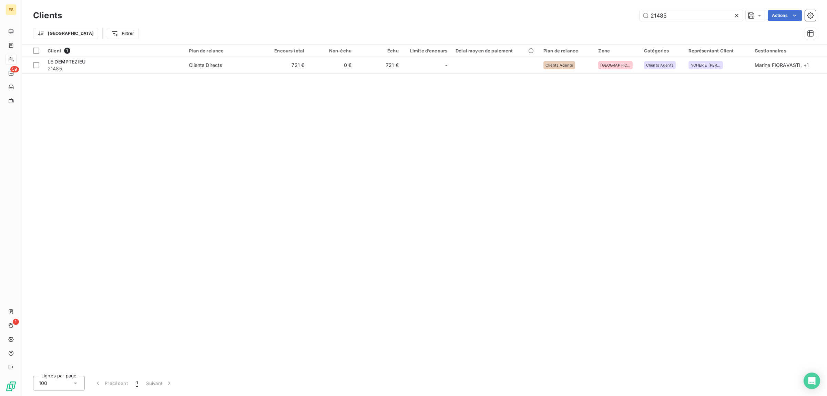
drag, startPoint x: 677, startPoint y: 13, endPoint x: 611, endPoint y: 13, distance: 66.9
click at [621, 14] on div "21485 Actions" at bounding box center [443, 15] width 746 height 11
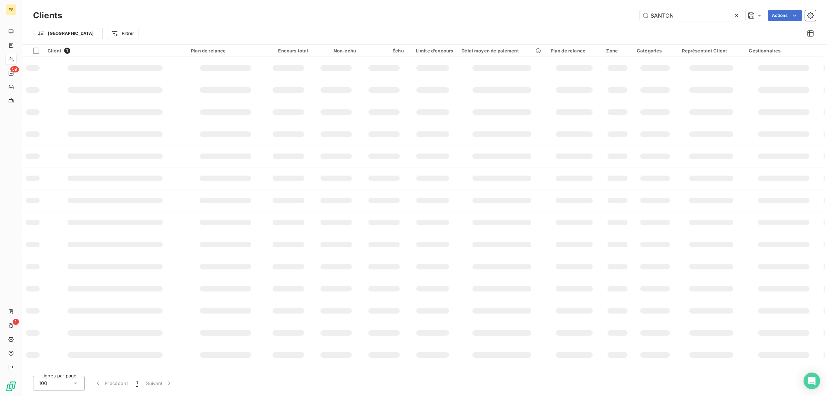
type input "SANTON"
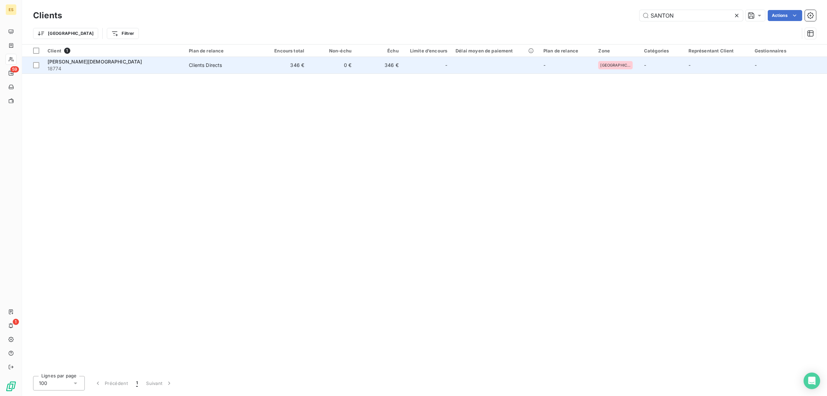
click at [105, 60] on div "[PERSON_NAME][DEMOGRAPHIC_DATA]" at bounding box center [114, 61] width 133 height 7
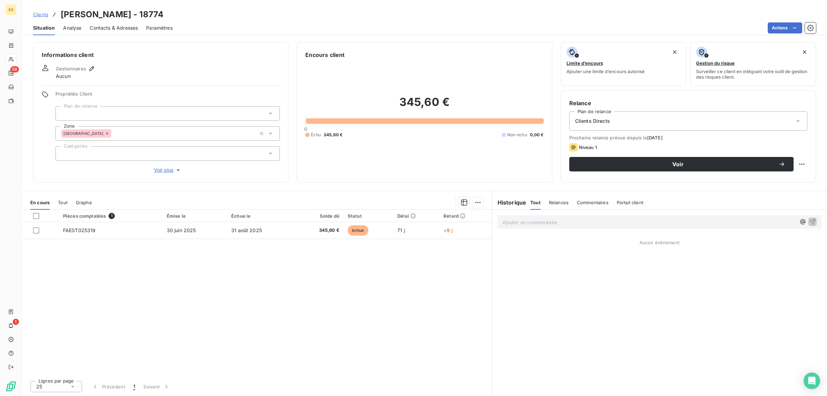
click at [604, 200] on span "Commentaires" at bounding box center [593, 203] width 32 height 6
click at [569, 221] on p "Ajouter un commentaire ﻿" at bounding box center [649, 222] width 294 height 9
click at [619, 221] on span "MANQUE RIB POUR EFFECTUER TRAITE DONC RE" at bounding box center [560, 221] width 117 height 6
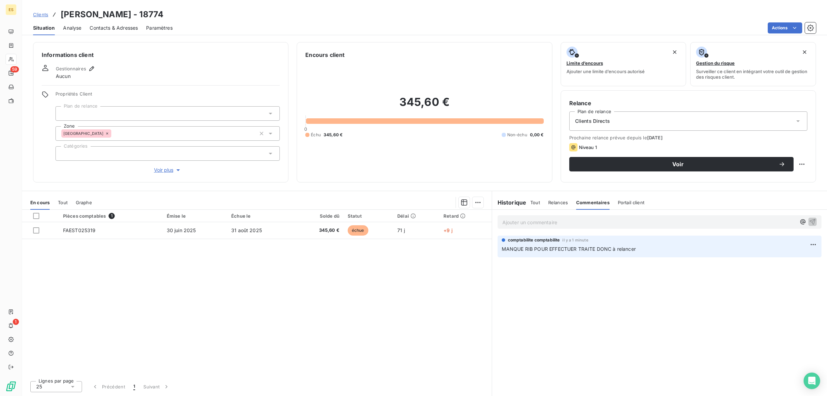
click at [557, 205] on div "Relances" at bounding box center [558, 202] width 20 height 14
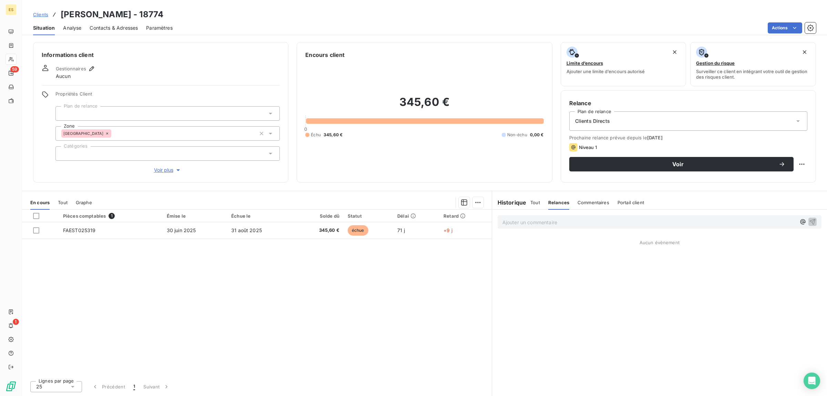
click at [40, 16] on span "Clients" at bounding box center [40, 15] width 15 height 6
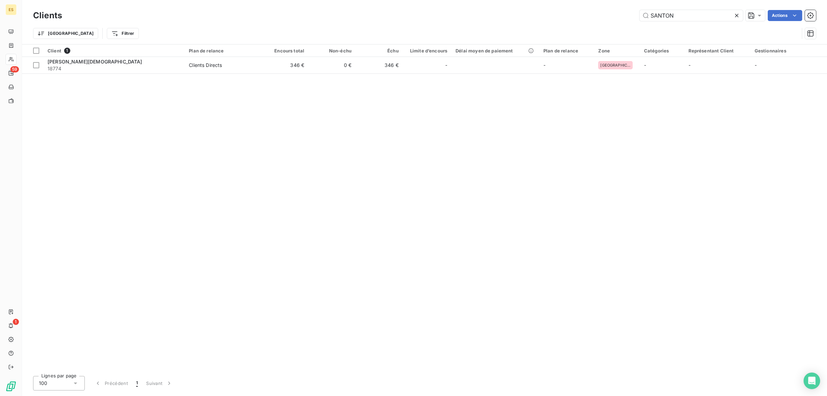
click at [736, 16] on icon at bounding box center [736, 15] width 3 height 3
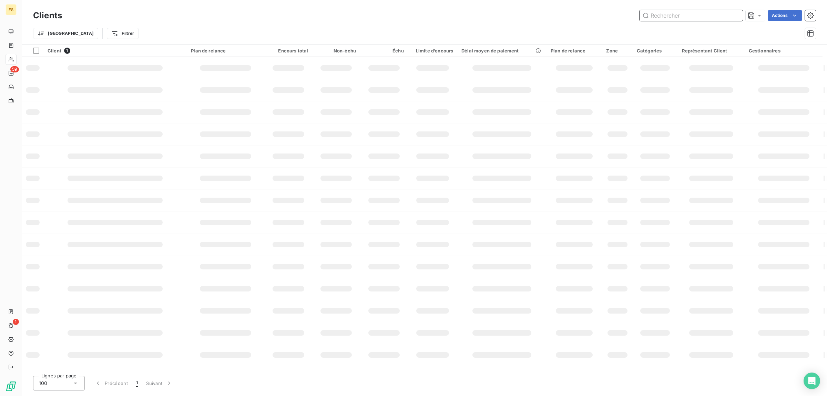
click at [700, 16] on input "text" at bounding box center [691, 15] width 103 height 11
type input "22423"
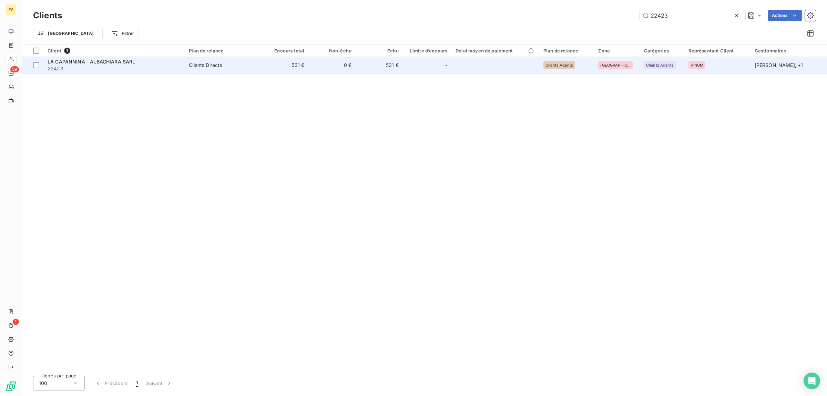
click at [94, 65] on span "22423" at bounding box center [114, 68] width 133 height 7
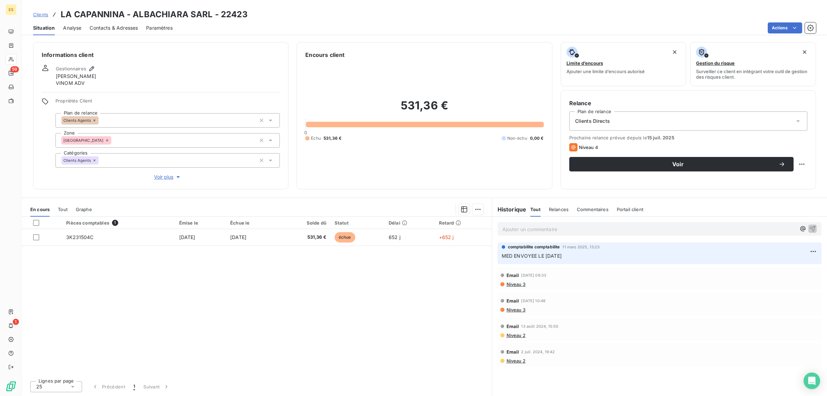
click at [555, 226] on p "Ajouter un commentaire ﻿" at bounding box center [649, 229] width 294 height 9
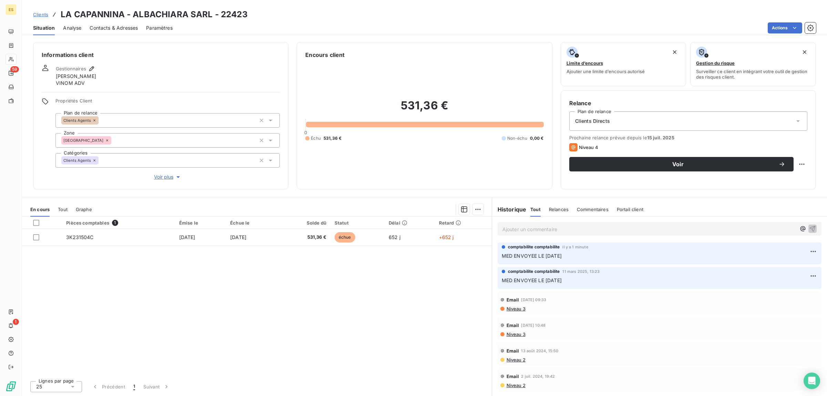
click at [42, 13] on span "Clients" at bounding box center [40, 15] width 15 height 6
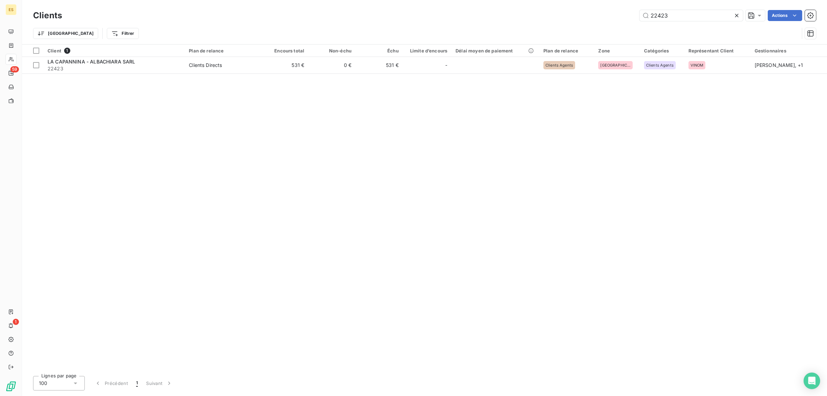
drag, startPoint x: 676, startPoint y: 14, endPoint x: 608, endPoint y: 19, distance: 69.1
click at [608, 19] on div "22423 Actions" at bounding box center [443, 15] width 746 height 11
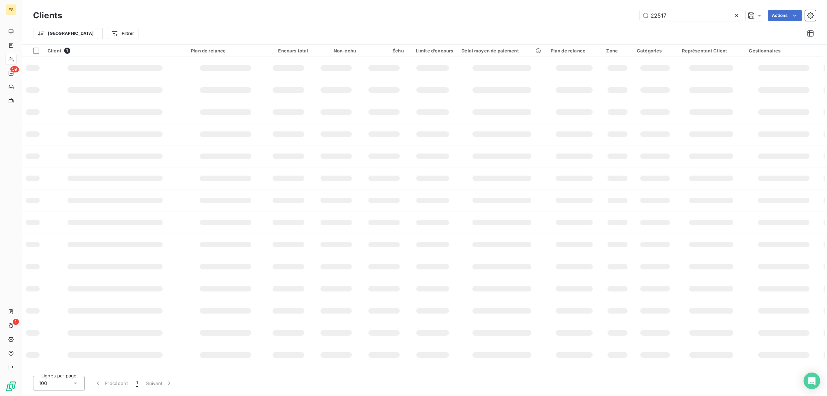
type input "22517"
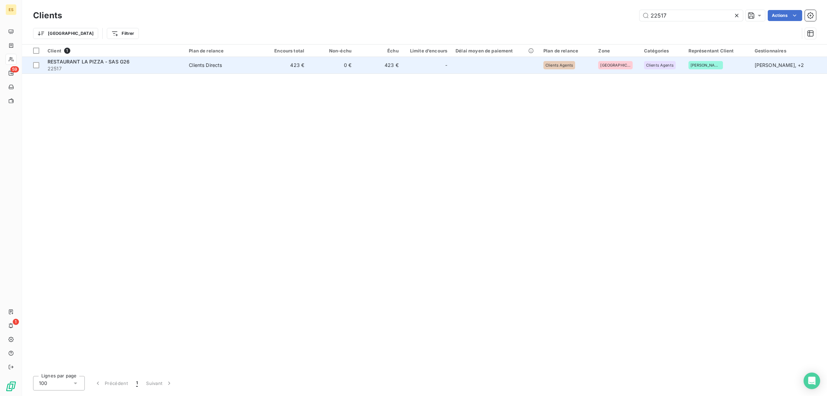
click at [115, 66] on span "22517" at bounding box center [114, 68] width 133 height 7
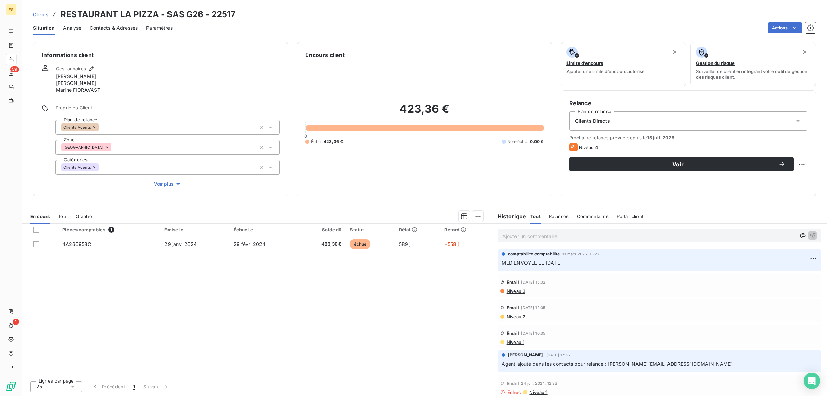
click at [552, 236] on p "Ajouter un commentaire ﻿" at bounding box center [649, 236] width 294 height 9
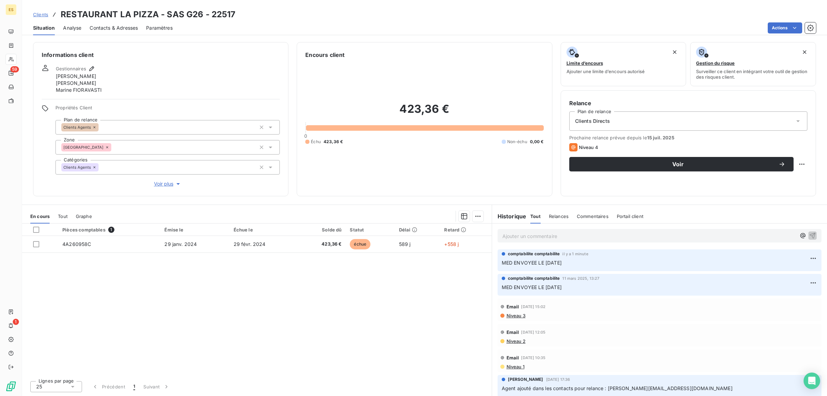
click at [40, 16] on span "Clients" at bounding box center [40, 15] width 15 height 6
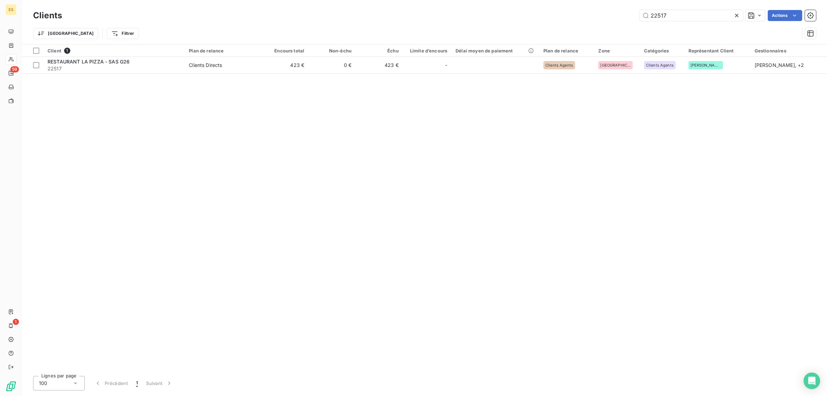
drag, startPoint x: 638, startPoint y: 20, endPoint x: 552, endPoint y: 39, distance: 88.2
click at [552, 39] on div "Clients 22517 Actions Trier Filtrer" at bounding box center [424, 26] width 783 height 36
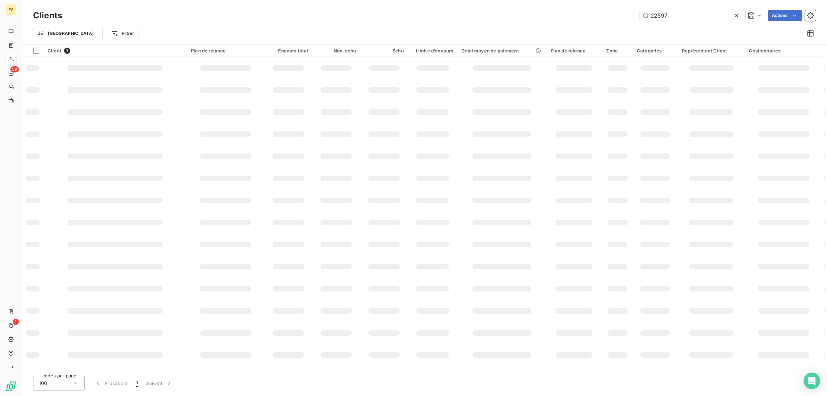
type input "22597"
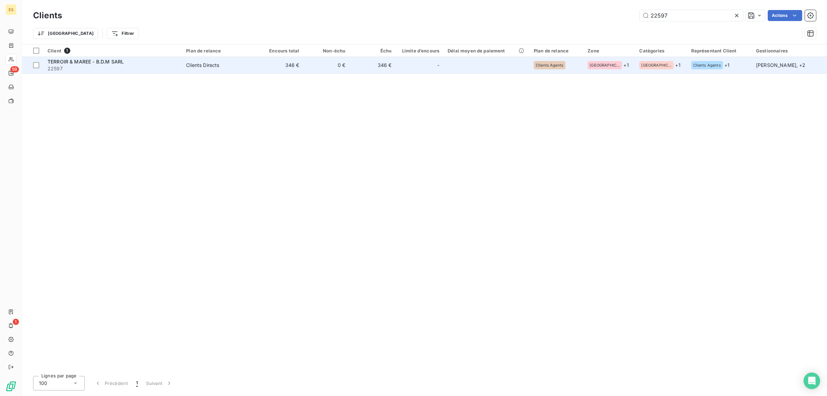
click at [111, 71] on span "22597" at bounding box center [113, 68] width 130 height 7
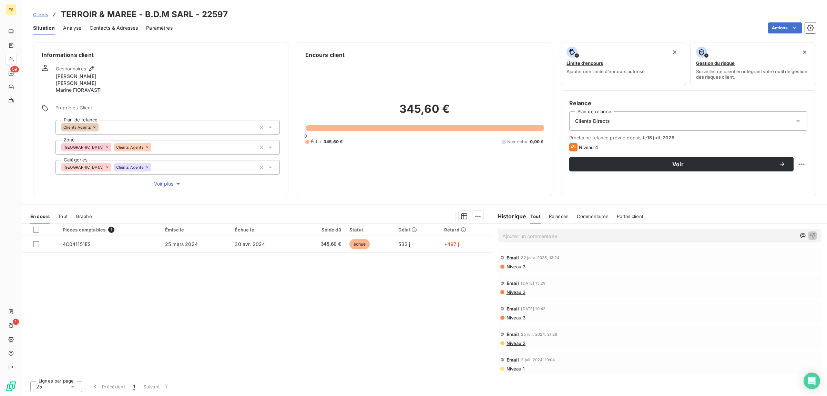
click at [549, 242] on div "Ajouter un commentaire ﻿" at bounding box center [660, 235] width 324 height 13
click at [549, 238] on p "Ajouter un commentaire ﻿" at bounding box center [649, 236] width 294 height 9
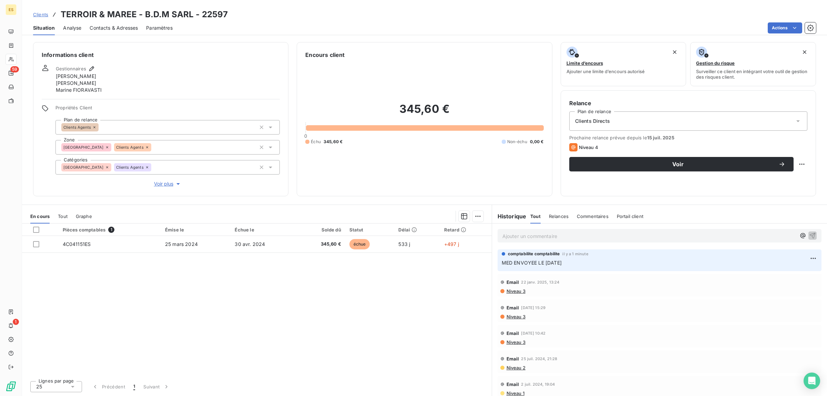
click at [45, 17] on span "Clients" at bounding box center [40, 15] width 15 height 6
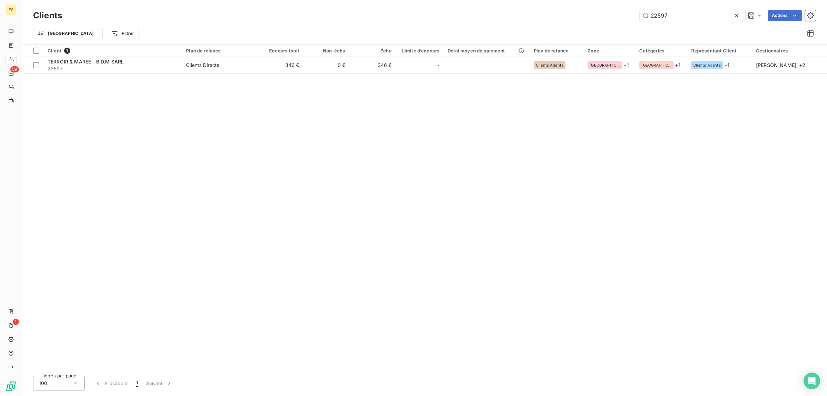
drag, startPoint x: 656, startPoint y: 16, endPoint x: 567, endPoint y: 26, distance: 90.2
click at [567, 26] on div "Clients 22597 Actions Trier Filtrer" at bounding box center [424, 26] width 783 height 36
type input "22639"
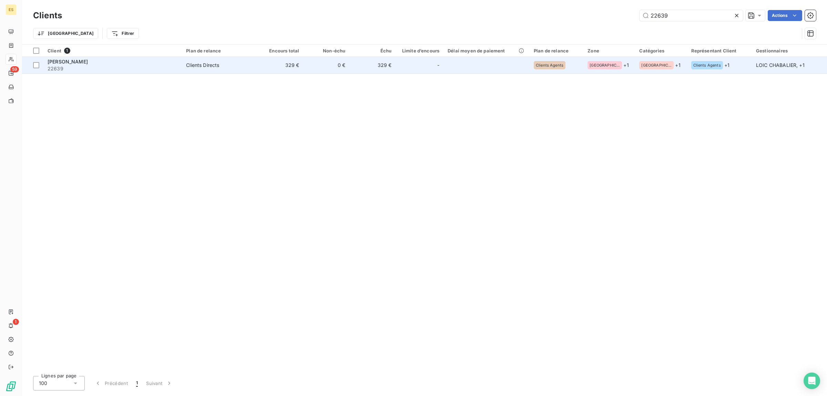
click at [99, 62] on div "[PERSON_NAME]" at bounding box center [113, 61] width 130 height 7
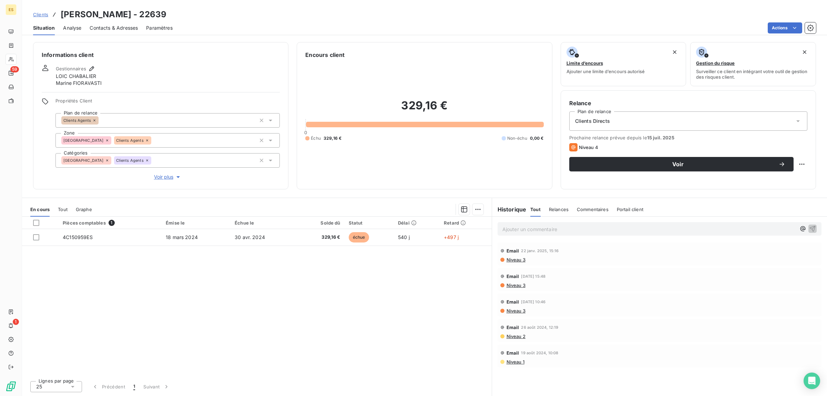
click at [519, 224] on div "Ajouter un commentaire ﻿" at bounding box center [649, 228] width 294 height 9
click at [515, 228] on p "Ajouter un commentaire ﻿" at bounding box center [649, 229] width 294 height 9
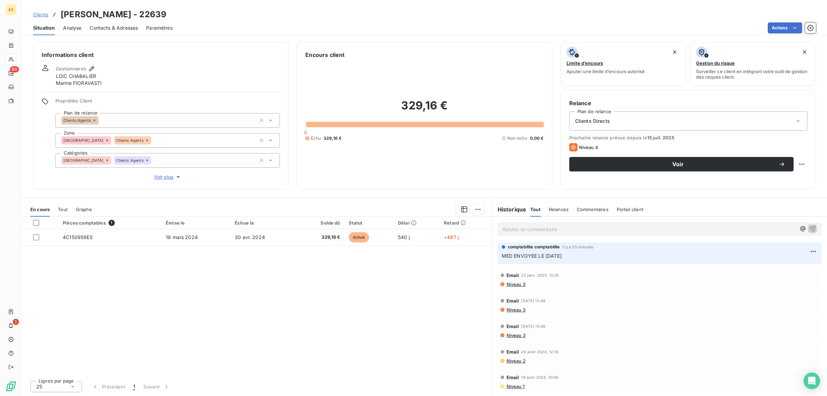
click at [41, 14] on span "Clients" at bounding box center [40, 15] width 15 height 6
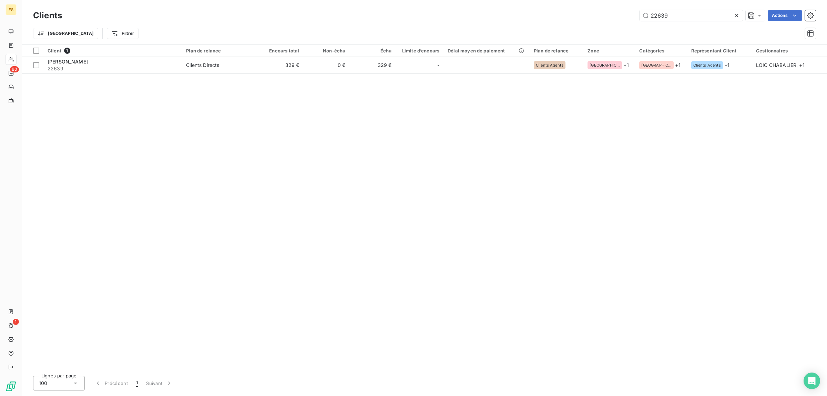
drag, startPoint x: 669, startPoint y: 16, endPoint x: 580, endPoint y: 9, distance: 89.5
click at [580, 9] on div "Clients 22639 Actions" at bounding box center [424, 15] width 783 height 14
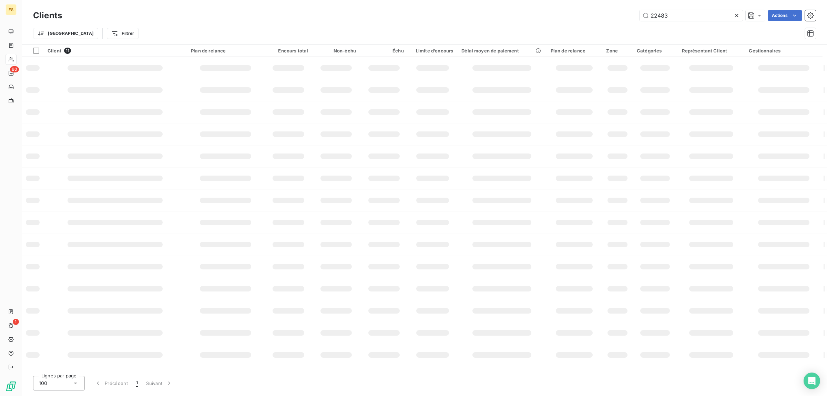
type input "22483"
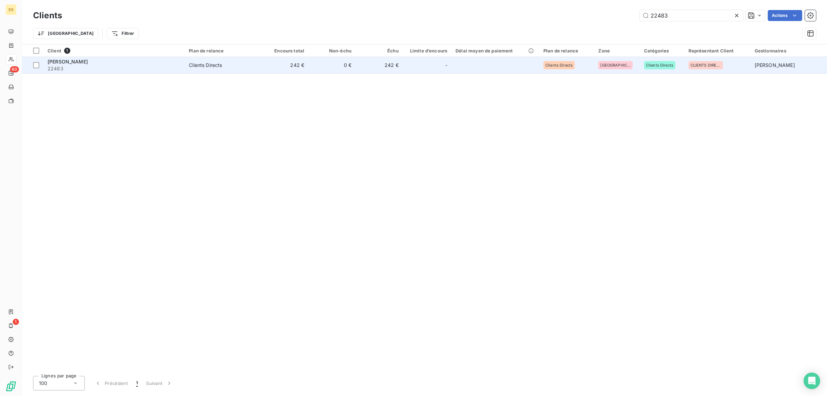
click at [64, 66] on span "22483" at bounding box center [114, 68] width 133 height 7
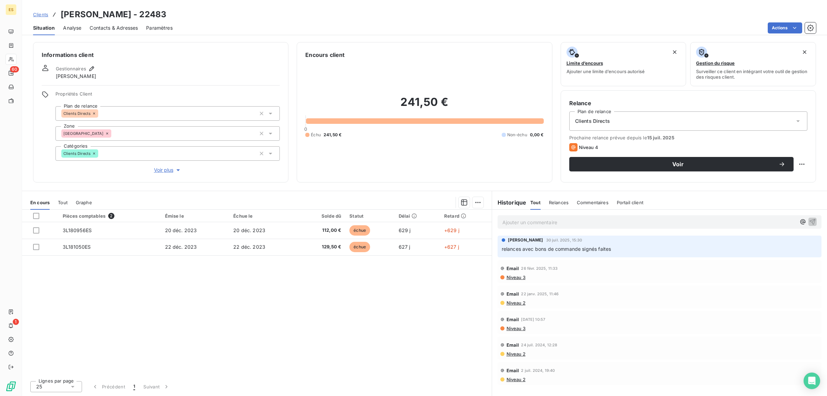
click at [569, 222] on p "Ajouter un commentaire ﻿" at bounding box center [649, 222] width 294 height 9
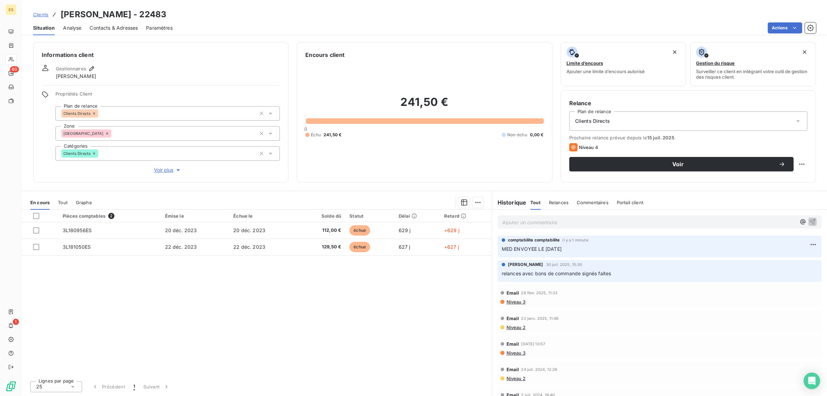
click at [42, 13] on span "Clients" at bounding box center [40, 15] width 15 height 6
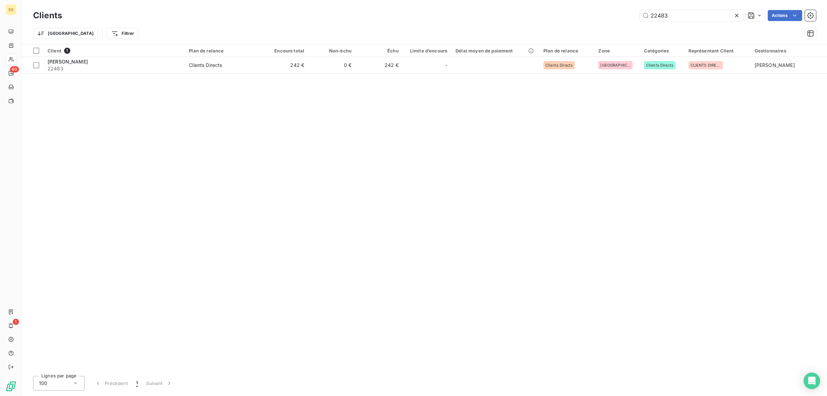
drag, startPoint x: 670, startPoint y: 16, endPoint x: 590, endPoint y: 18, distance: 80.0
click at [591, 18] on div "22483 Actions" at bounding box center [443, 15] width 746 height 11
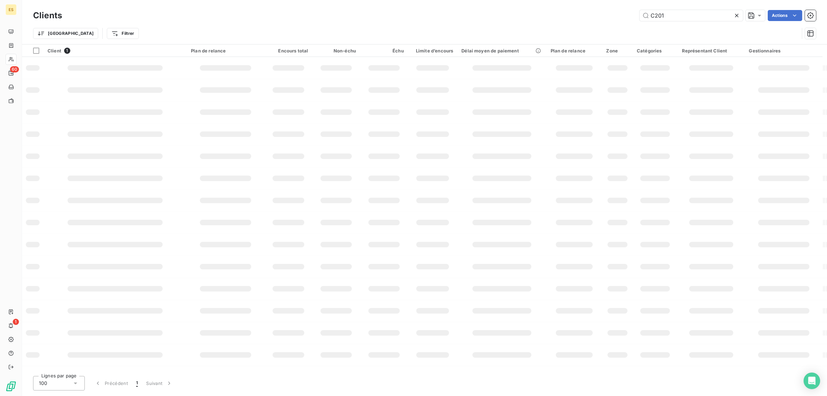
type input "C201"
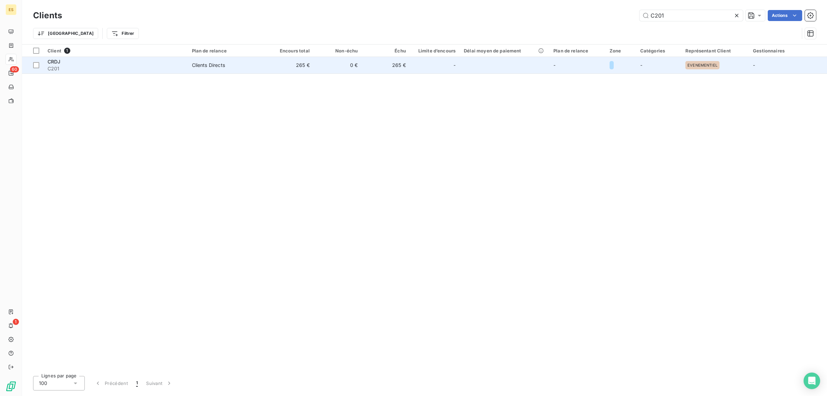
click at [122, 59] on div "CRDJ" at bounding box center [116, 61] width 136 height 7
